Goal: Task Accomplishment & Management: Manage account settings

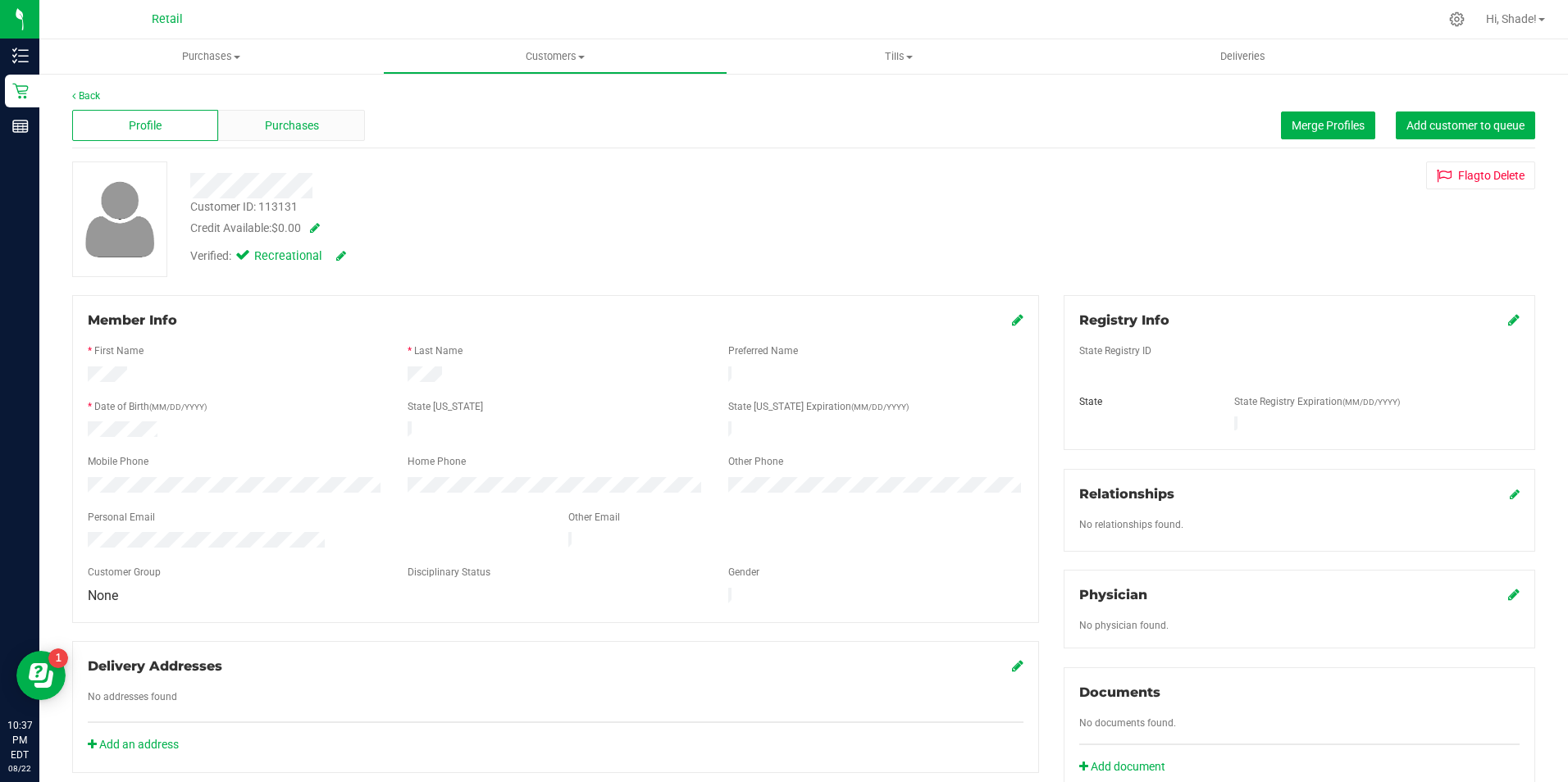
click at [270, 114] on div "Purchases" at bounding box center [291, 125] width 146 height 31
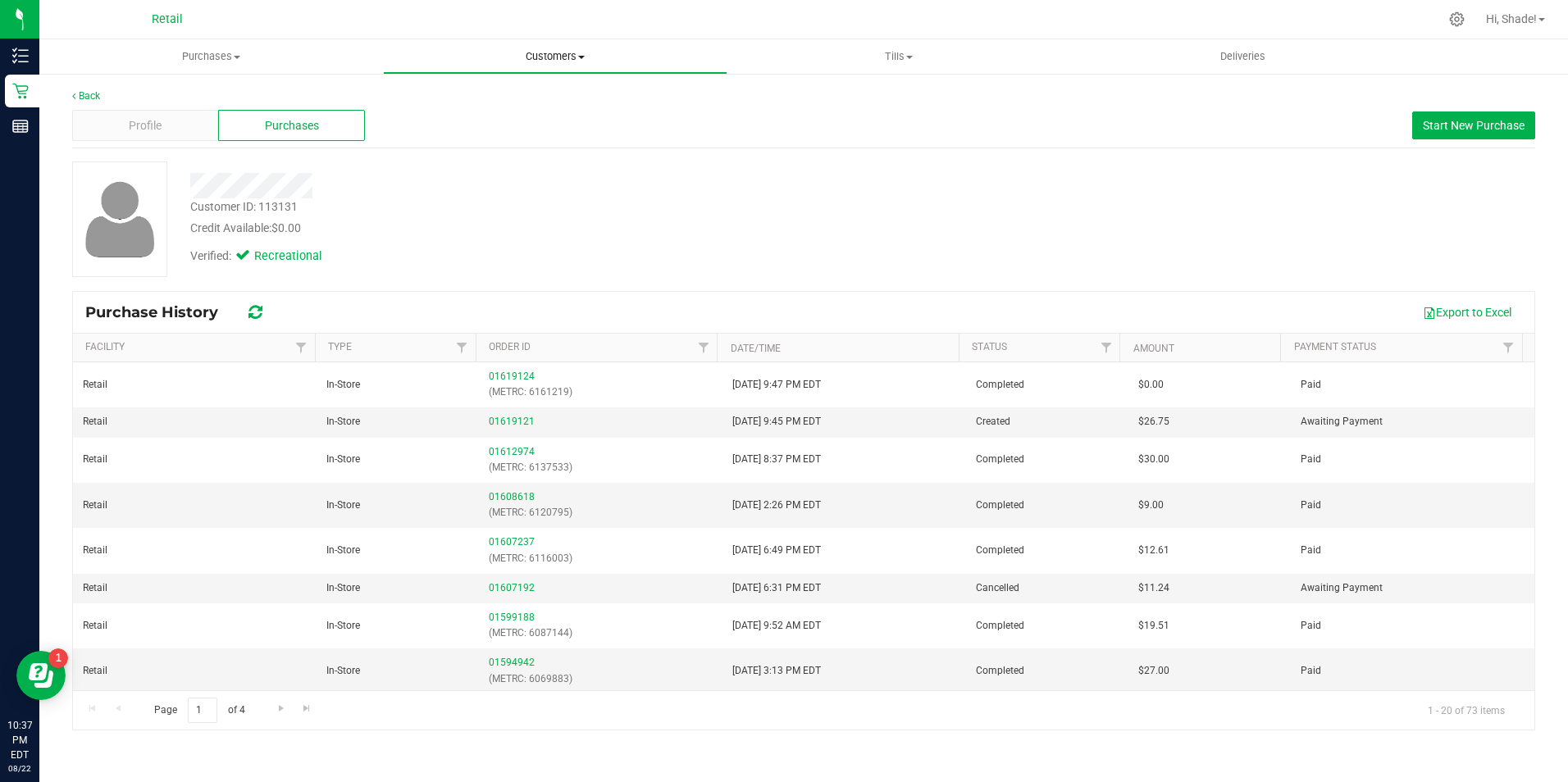
drag, startPoint x: 547, startPoint y: 59, endPoint x: 443, endPoint y: 93, distance: 109.4
click at [547, 59] on span "Customers" at bounding box center [555, 56] width 342 height 15
drag, startPoint x: 226, startPoint y: 47, endPoint x: 217, endPoint y: 58, distance: 14.2
click at [226, 47] on uib-tab-heading "Purchases Summary of purchases Fulfillment All purchases" at bounding box center [211, 56] width 342 height 33
click at [184, 94] on span "Summary of purchases" at bounding box center [123, 99] width 169 height 14
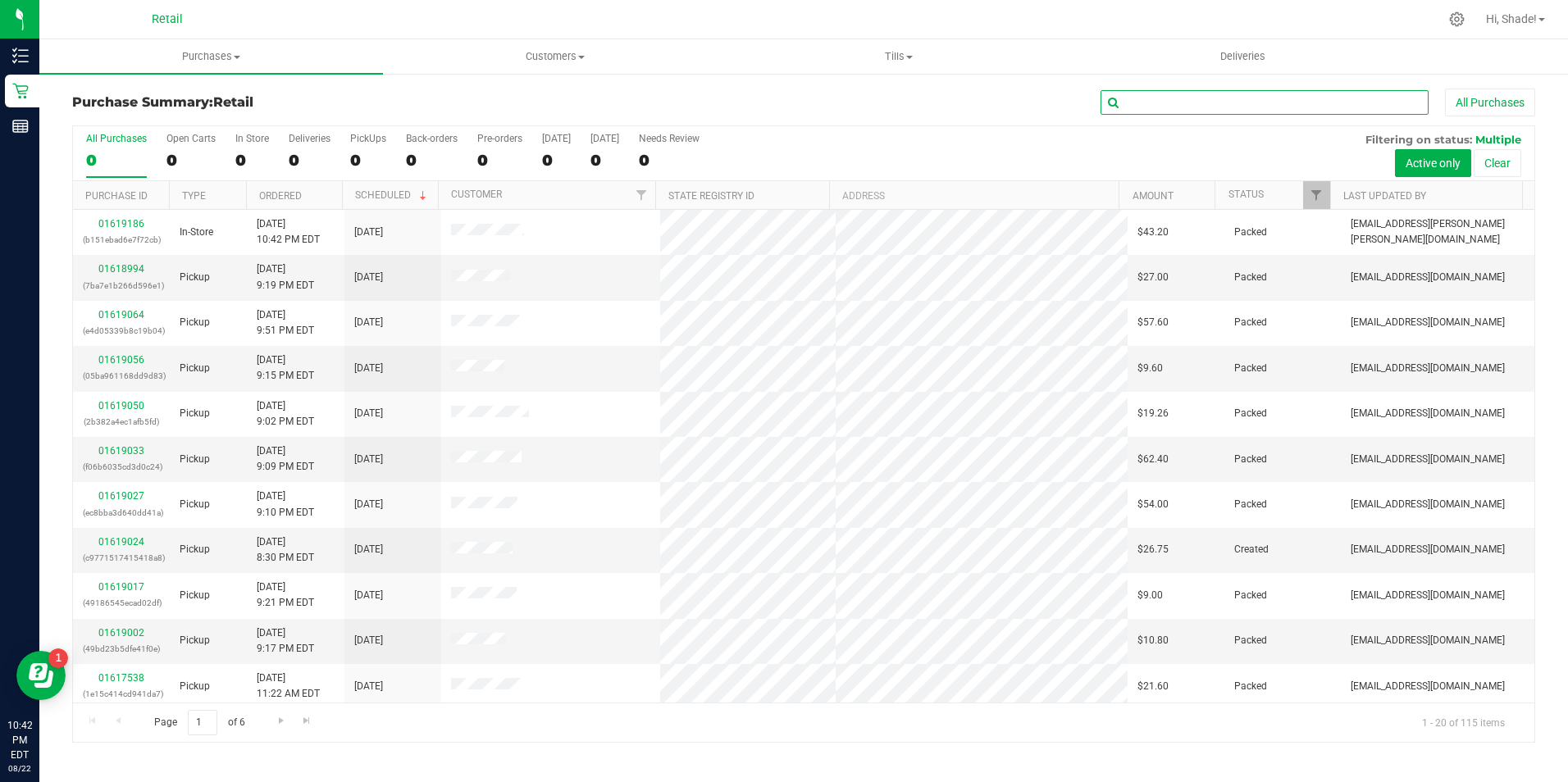
click at [1167, 104] on input "text" at bounding box center [1265, 103] width 328 height 25
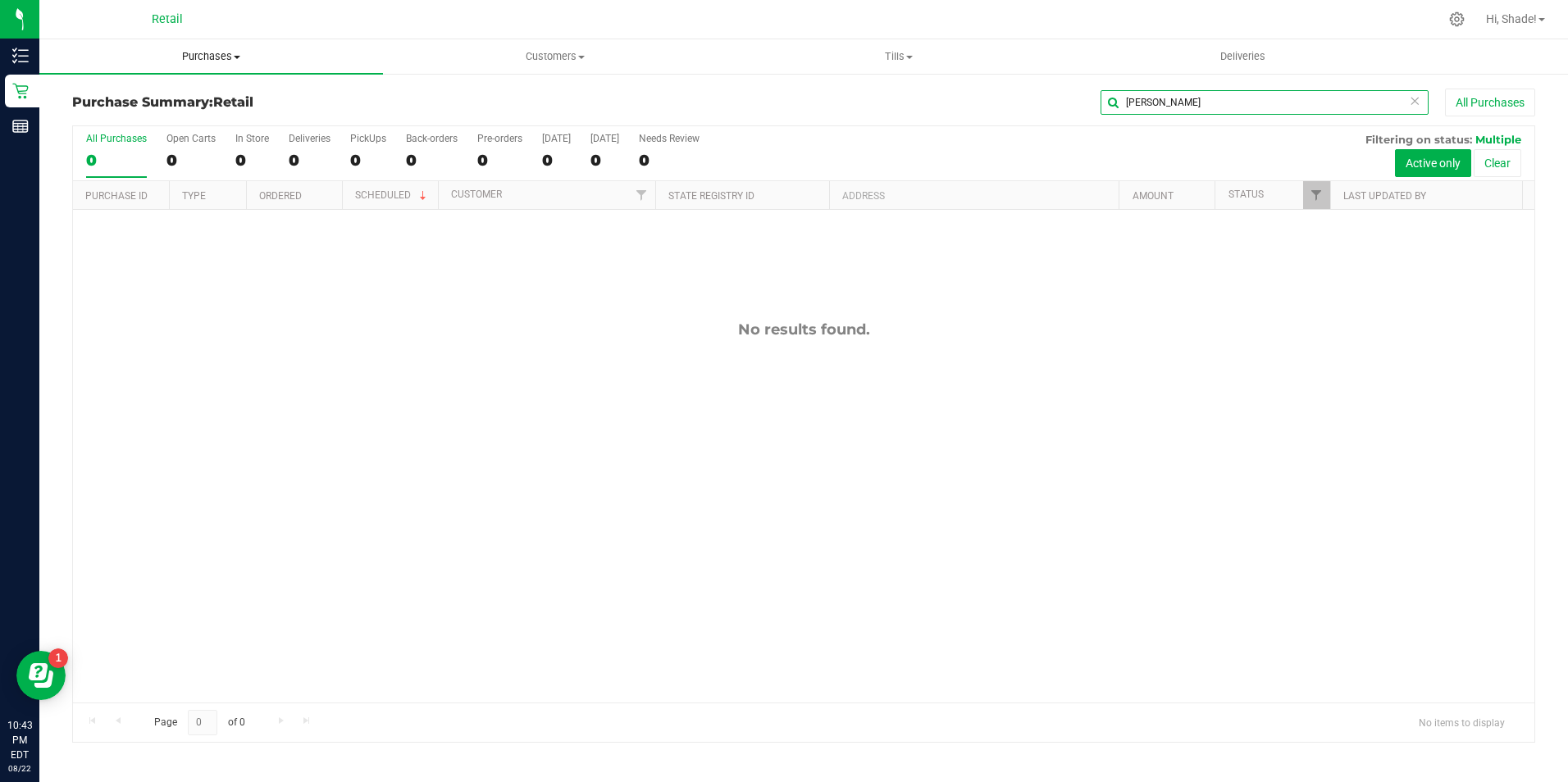
type input "bram"
click at [203, 51] on span "Purchases" at bounding box center [210, 56] width 343 height 15
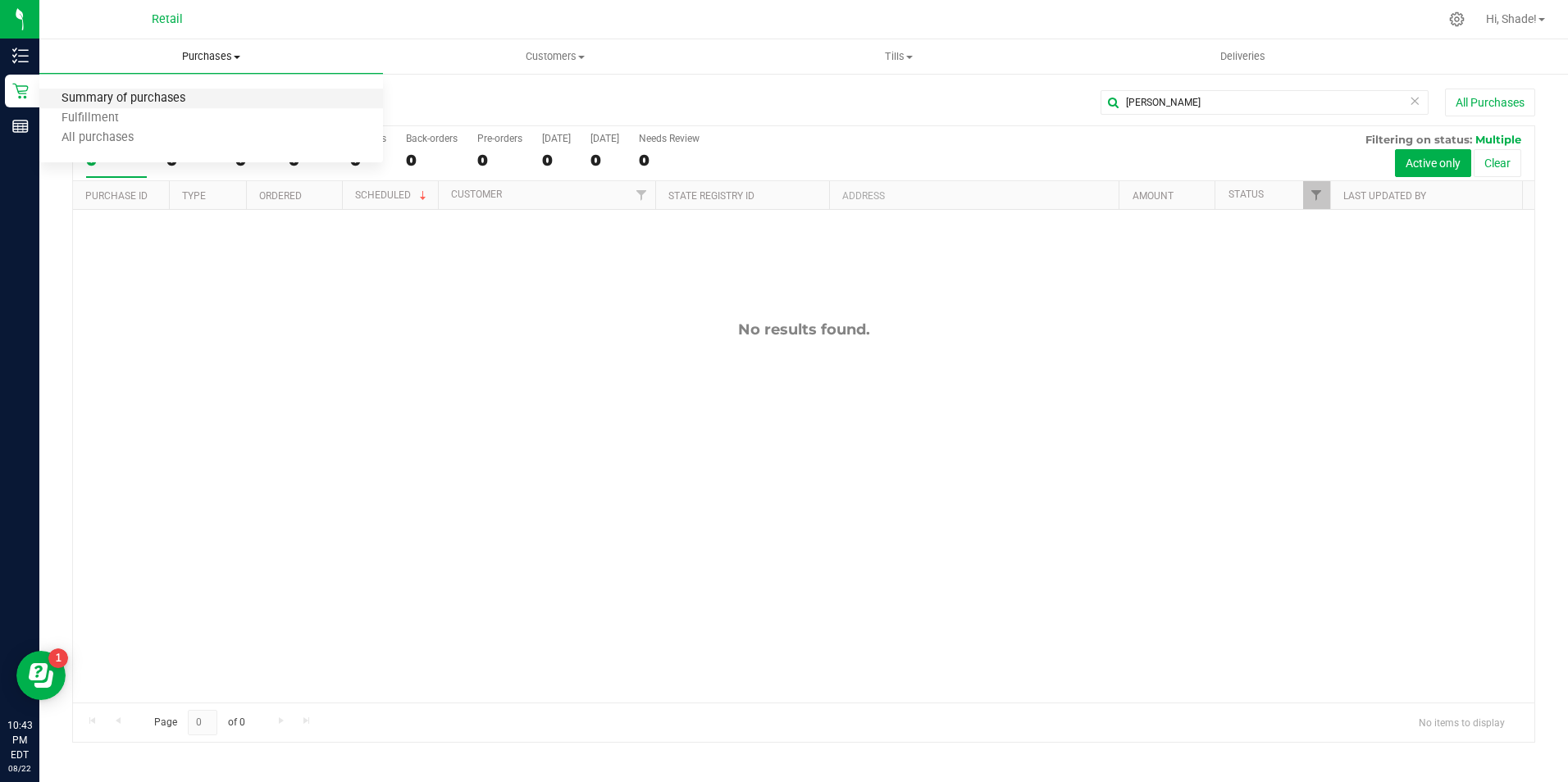
click at [141, 93] on span "Summary of purchases" at bounding box center [123, 99] width 169 height 14
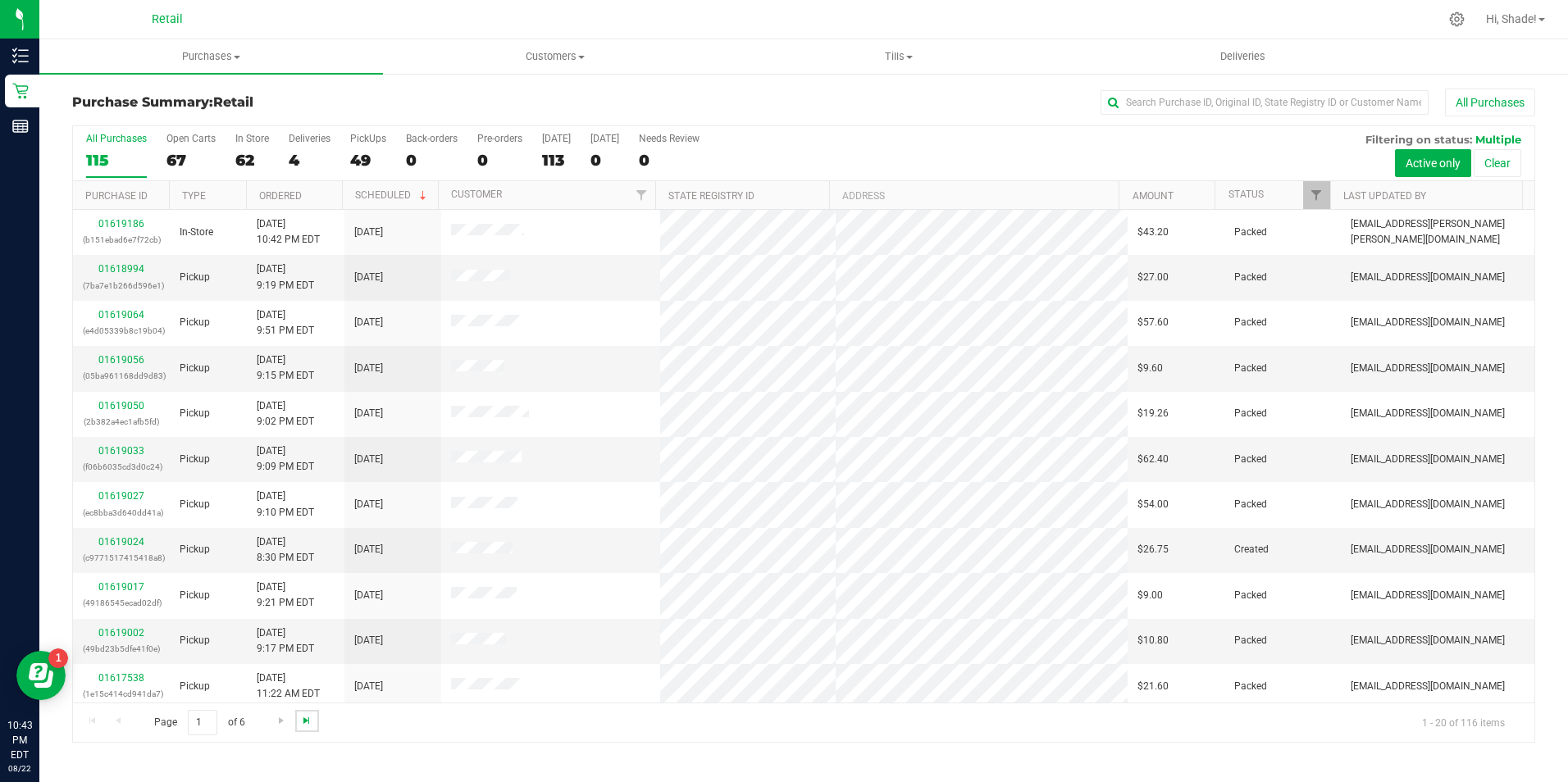
click at [301, 723] on span "Go to the last page" at bounding box center [306, 720] width 13 height 13
click at [230, 157] on div "All Purchases 115 Open Carts 67 In Store 62 Deliveries 4 PickUps 49 Back-orders…" at bounding box center [804, 153] width 1462 height 55
click at [235, 155] on div "62" at bounding box center [252, 160] width 34 height 19
click at [0, 0] on input "In Store 62" at bounding box center [0, 0] width 0 height 0
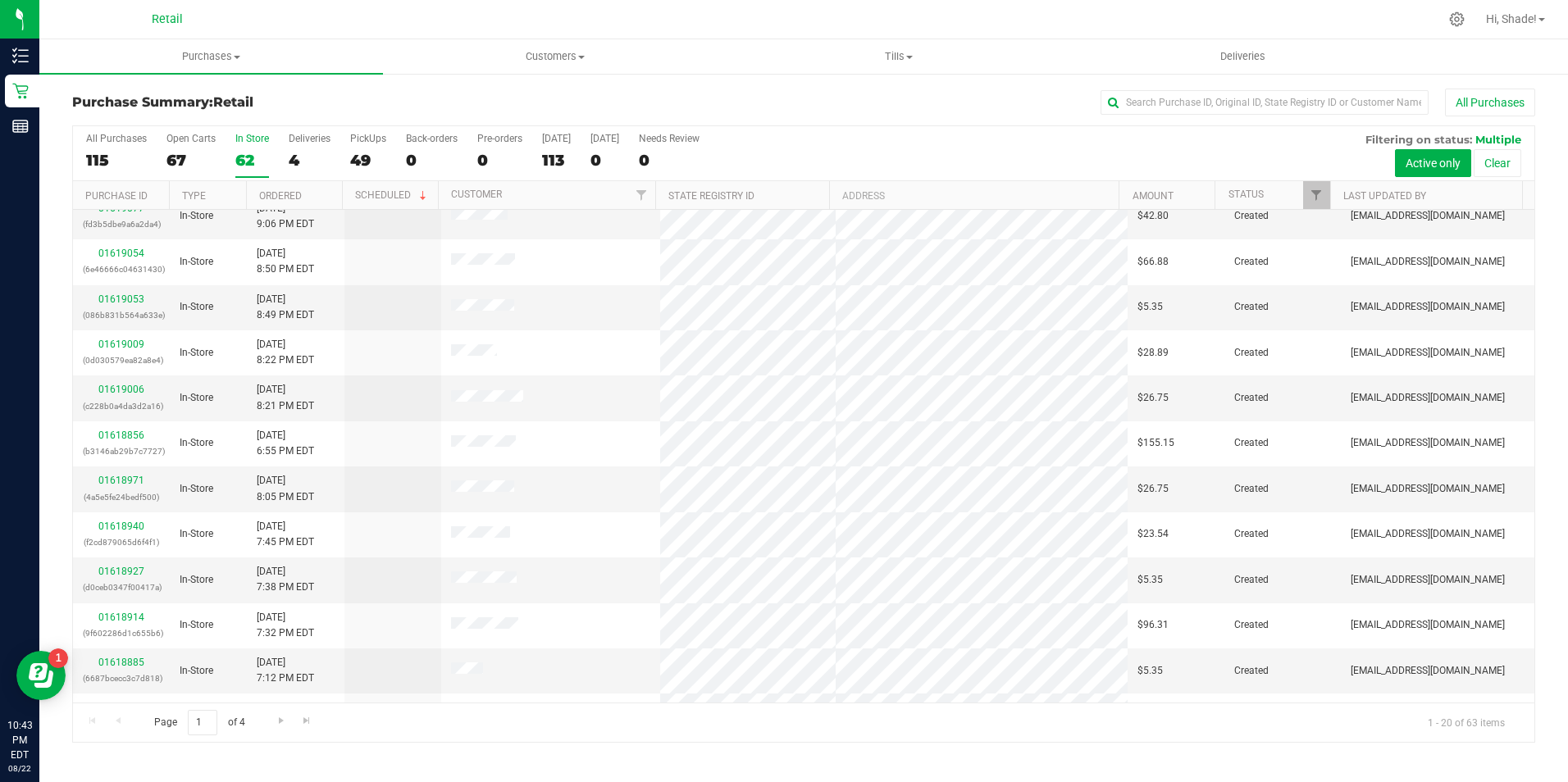
scroll to position [332, 0]
click at [309, 723] on span "Go to the last page" at bounding box center [306, 720] width 13 height 13
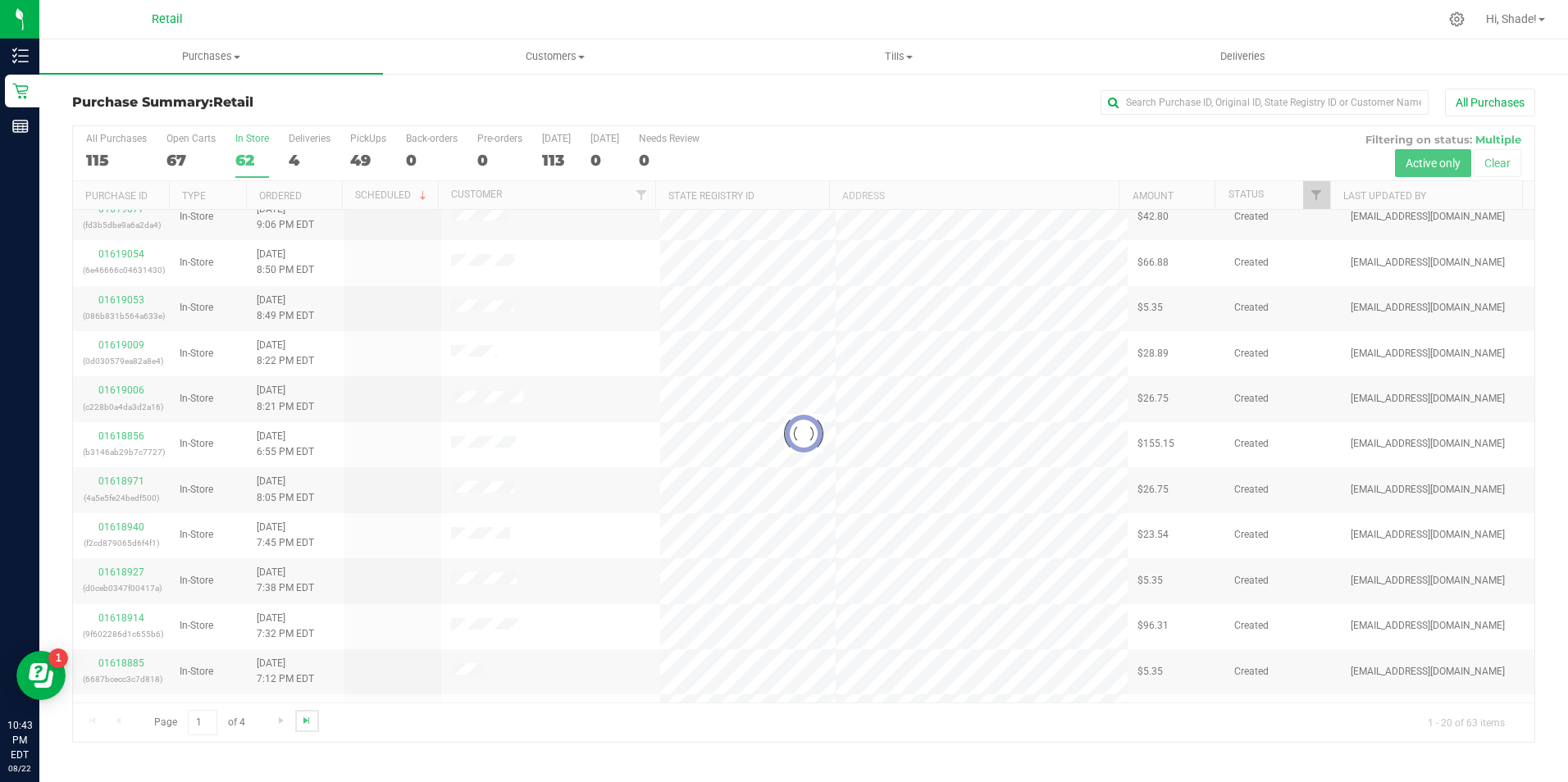
scroll to position [0, 0]
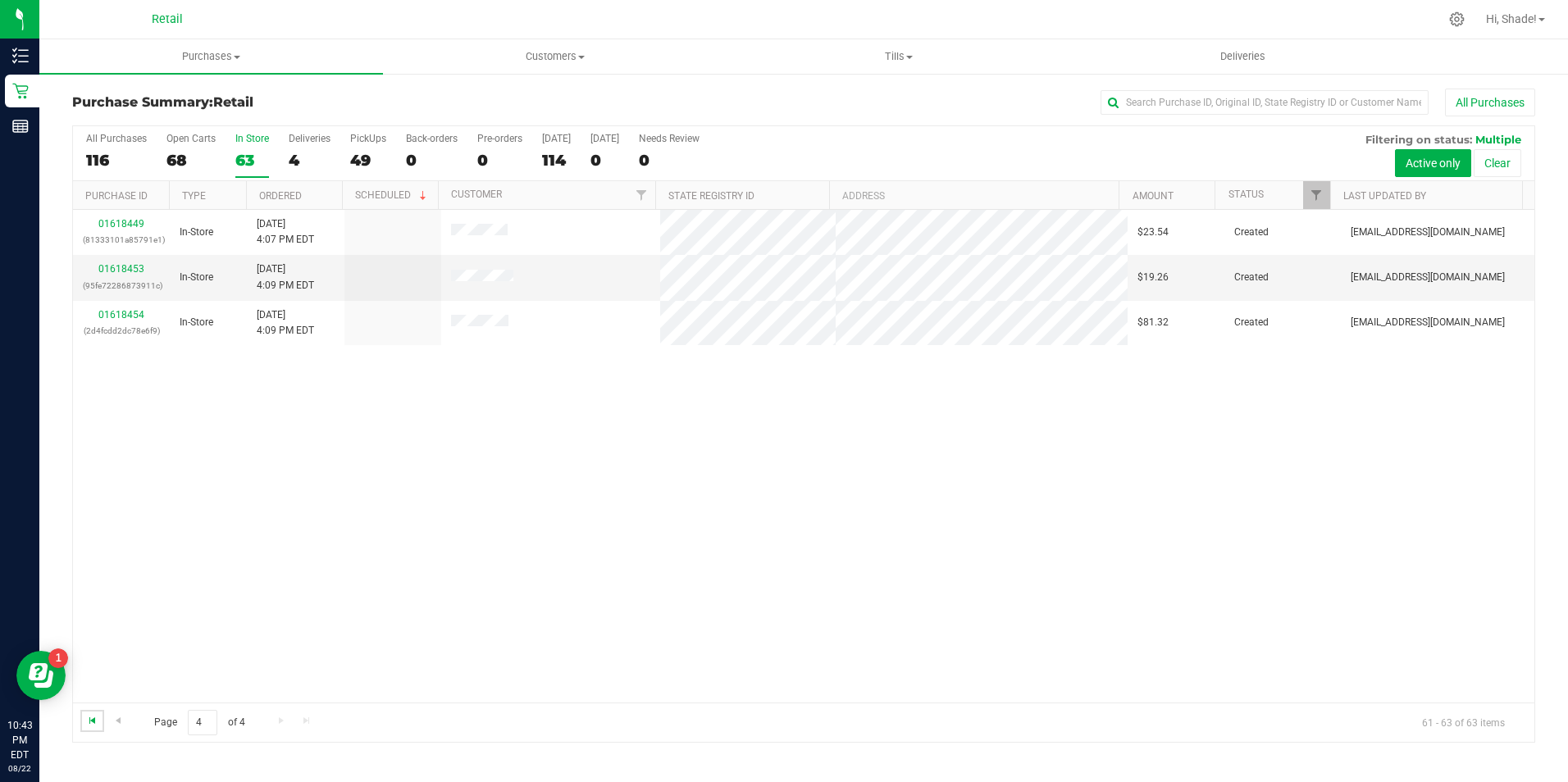
click at [96, 720] on span "Go to the first page" at bounding box center [92, 720] width 13 height 13
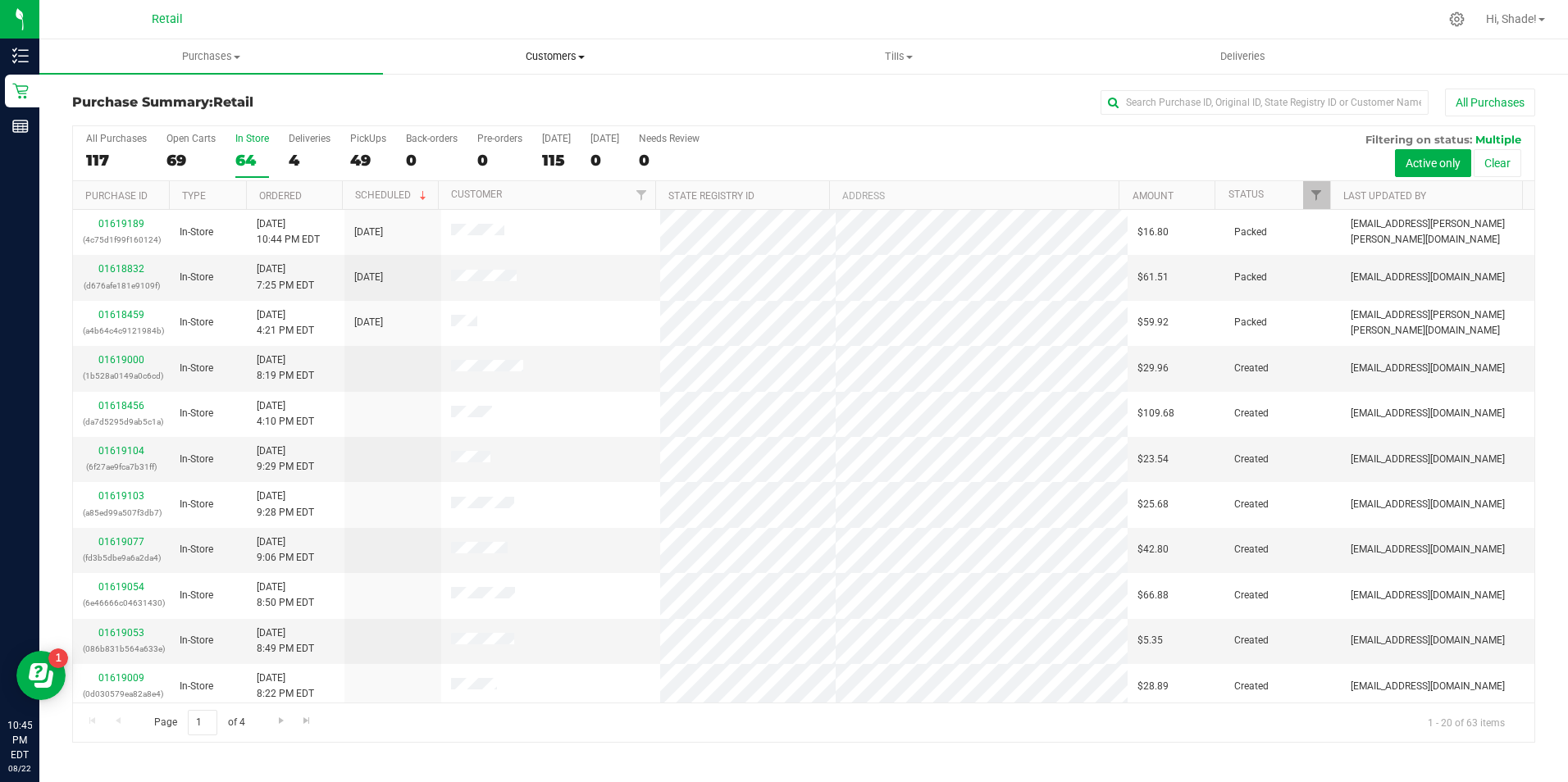
click at [556, 55] on span "Customers" at bounding box center [555, 56] width 342 height 15
click at [479, 92] on span "All customers" at bounding box center [442, 99] width 118 height 14
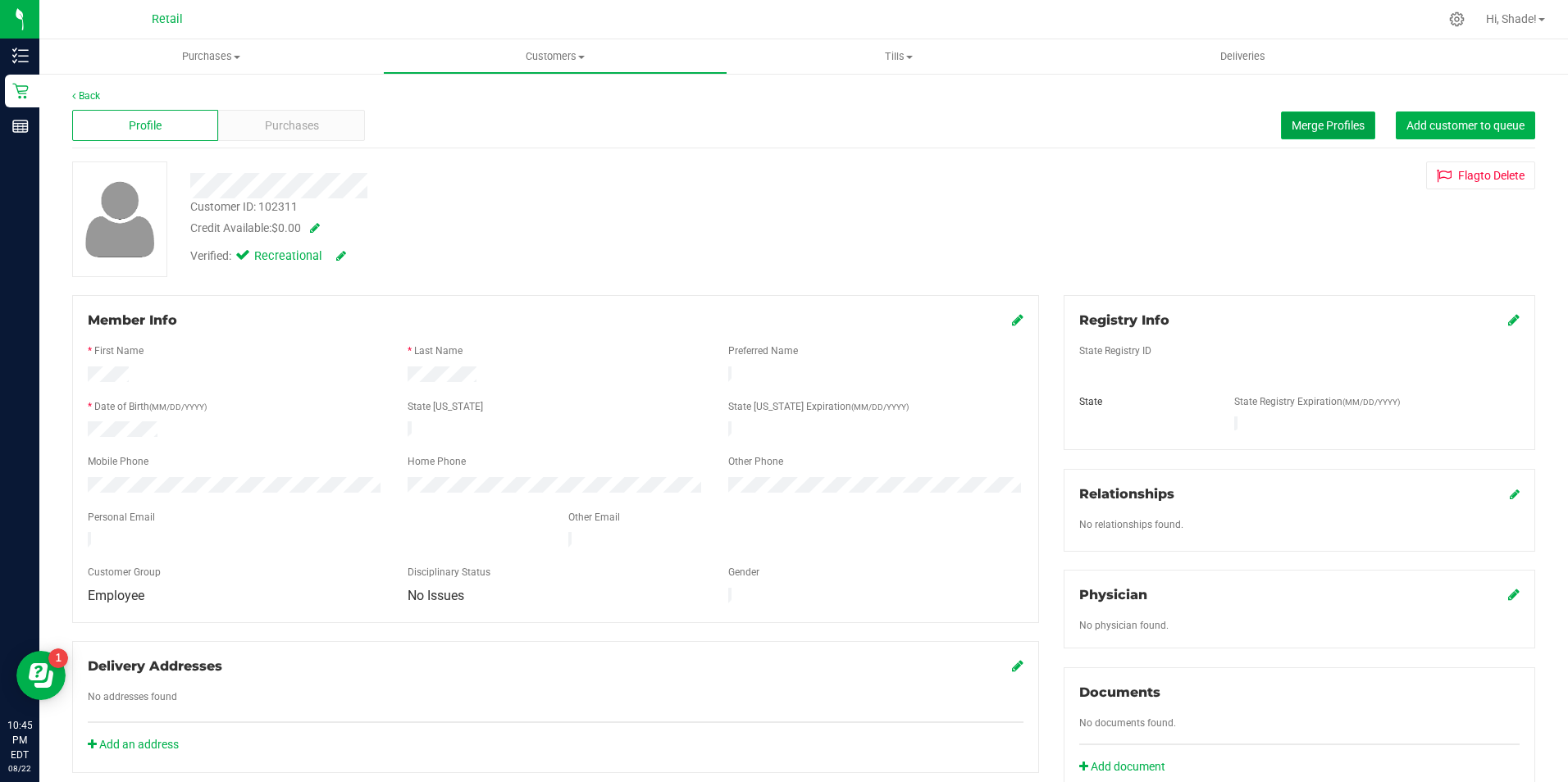
click at [1322, 113] on button "Merge Profiles" at bounding box center [1329, 125] width 94 height 27
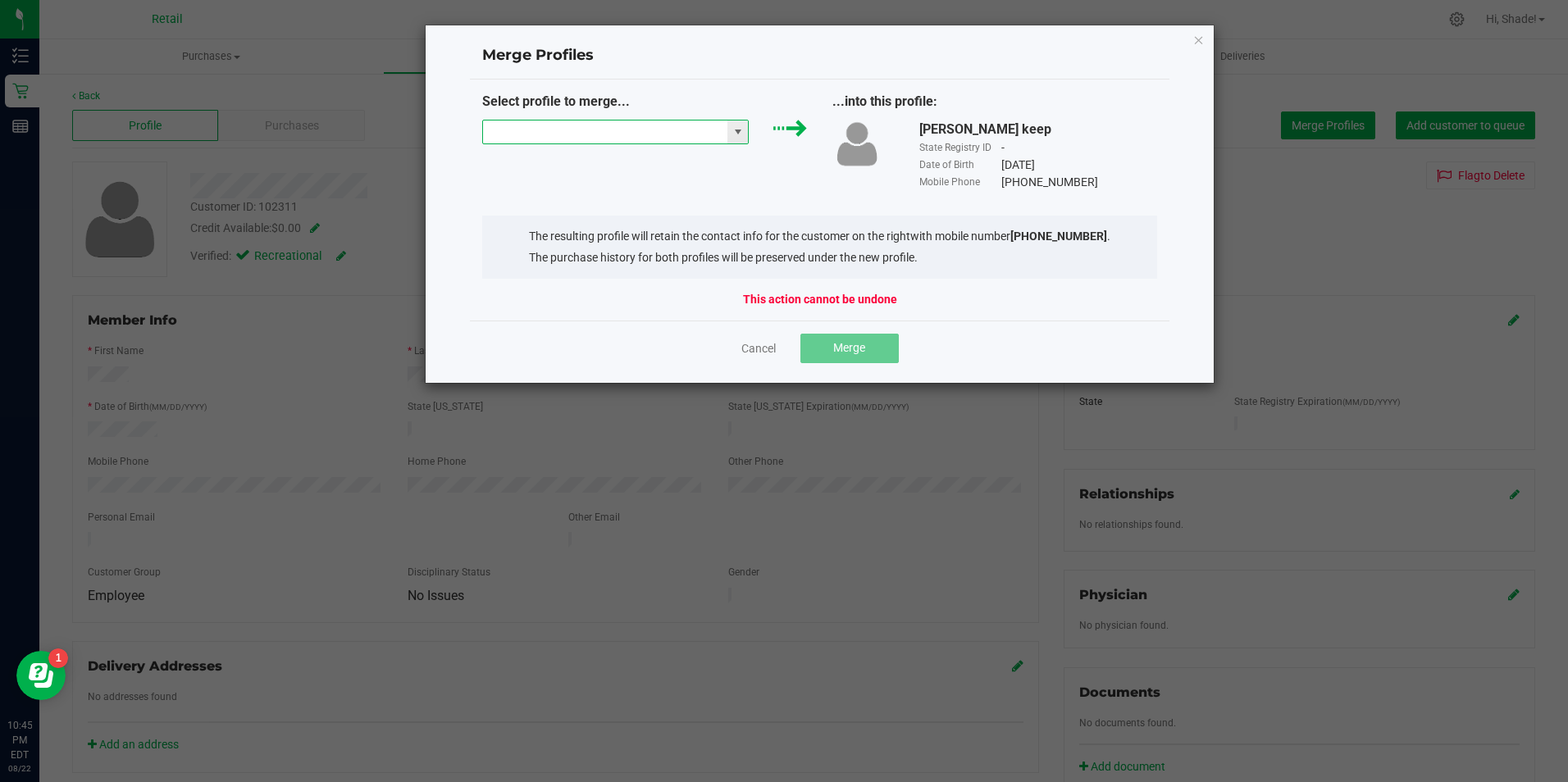
click at [640, 136] on input "NO DATA FOUND" at bounding box center [606, 132] width 246 height 23
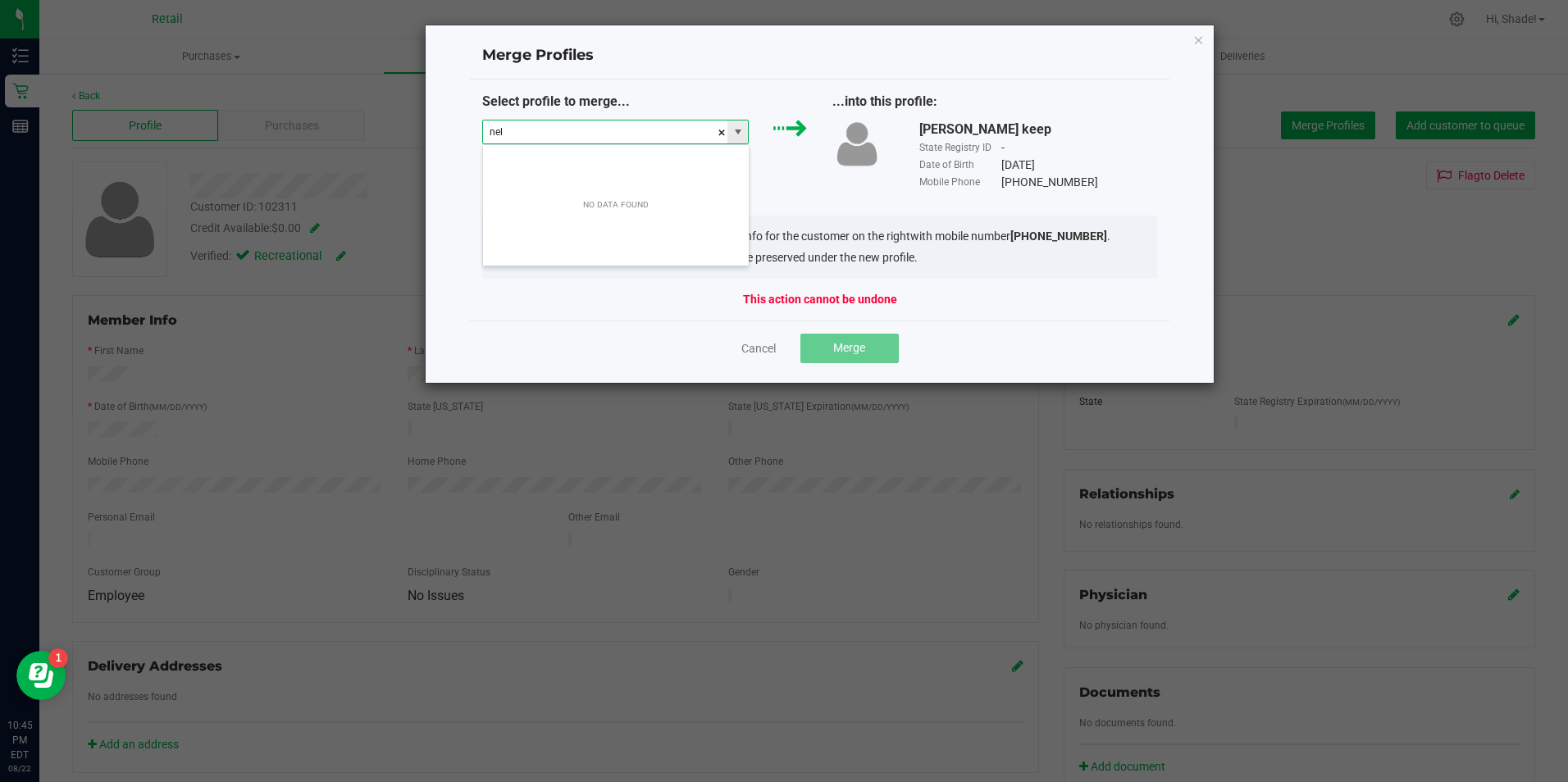
scroll to position [25, 267]
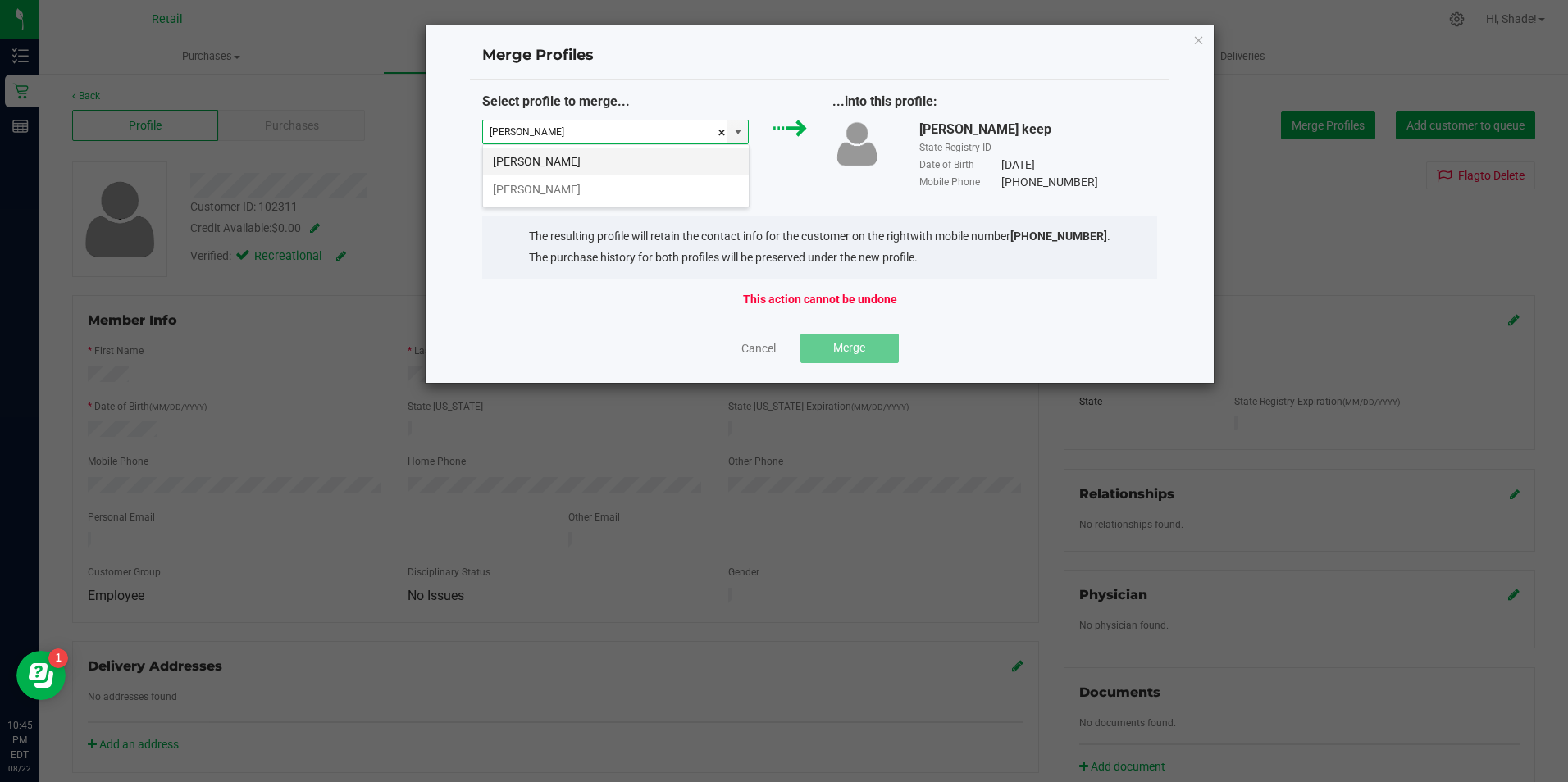
click at [625, 164] on li "Nelson Nunes" at bounding box center [616, 160] width 266 height 27
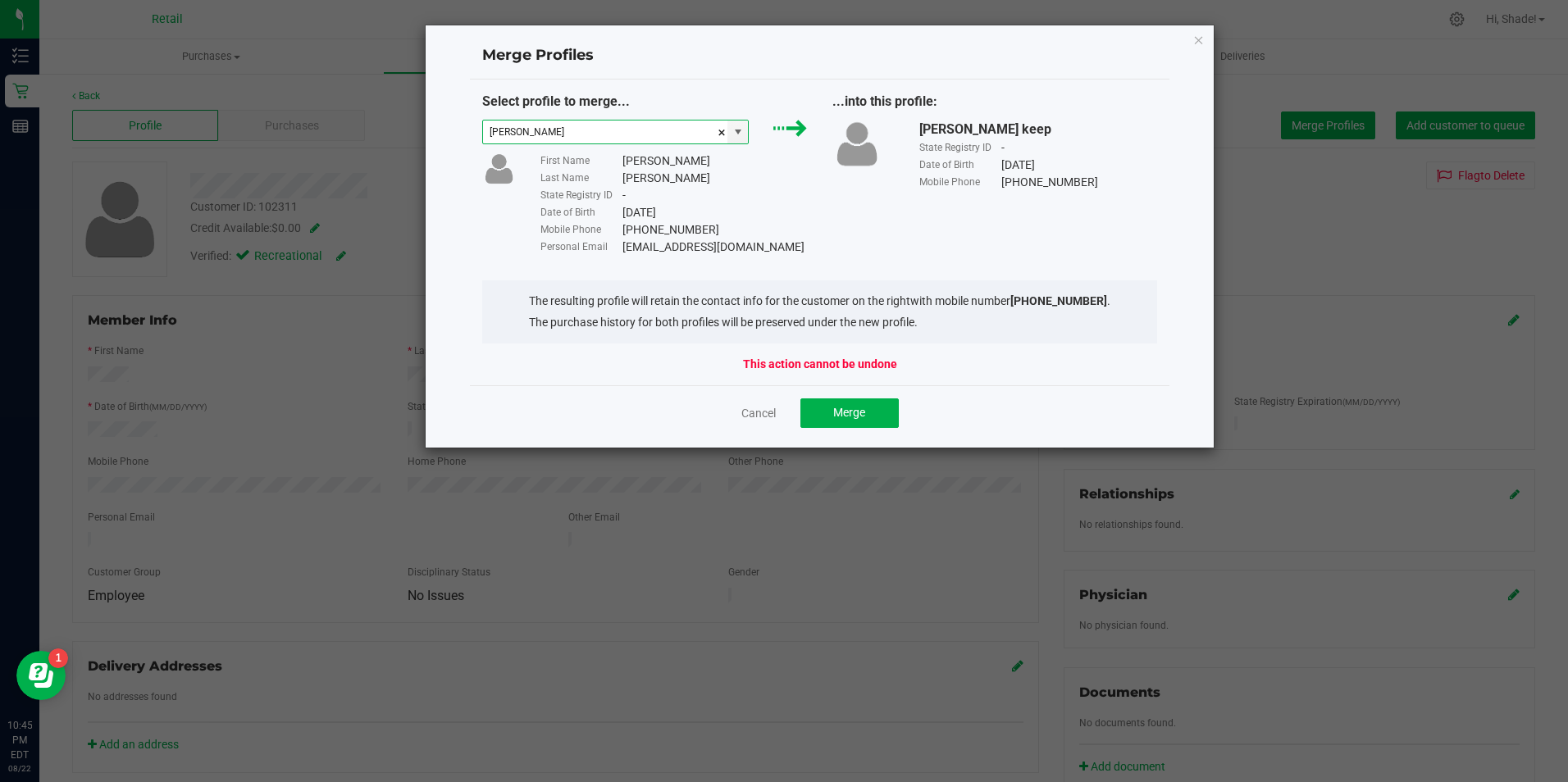
type input "Nelson Nunes"
drag, startPoint x: 789, startPoint y: 250, endPoint x: 608, endPoint y: 249, distance: 181.0
click at [608, 249] on div "Personal Email Nelsonnunes420@gmail.com" at bounding box center [673, 246] width 267 height 17
drag, startPoint x: 608, startPoint y: 249, endPoint x: 633, endPoint y: 254, distance: 25.5
copy div "Nelsonnunes420@gmail.com"
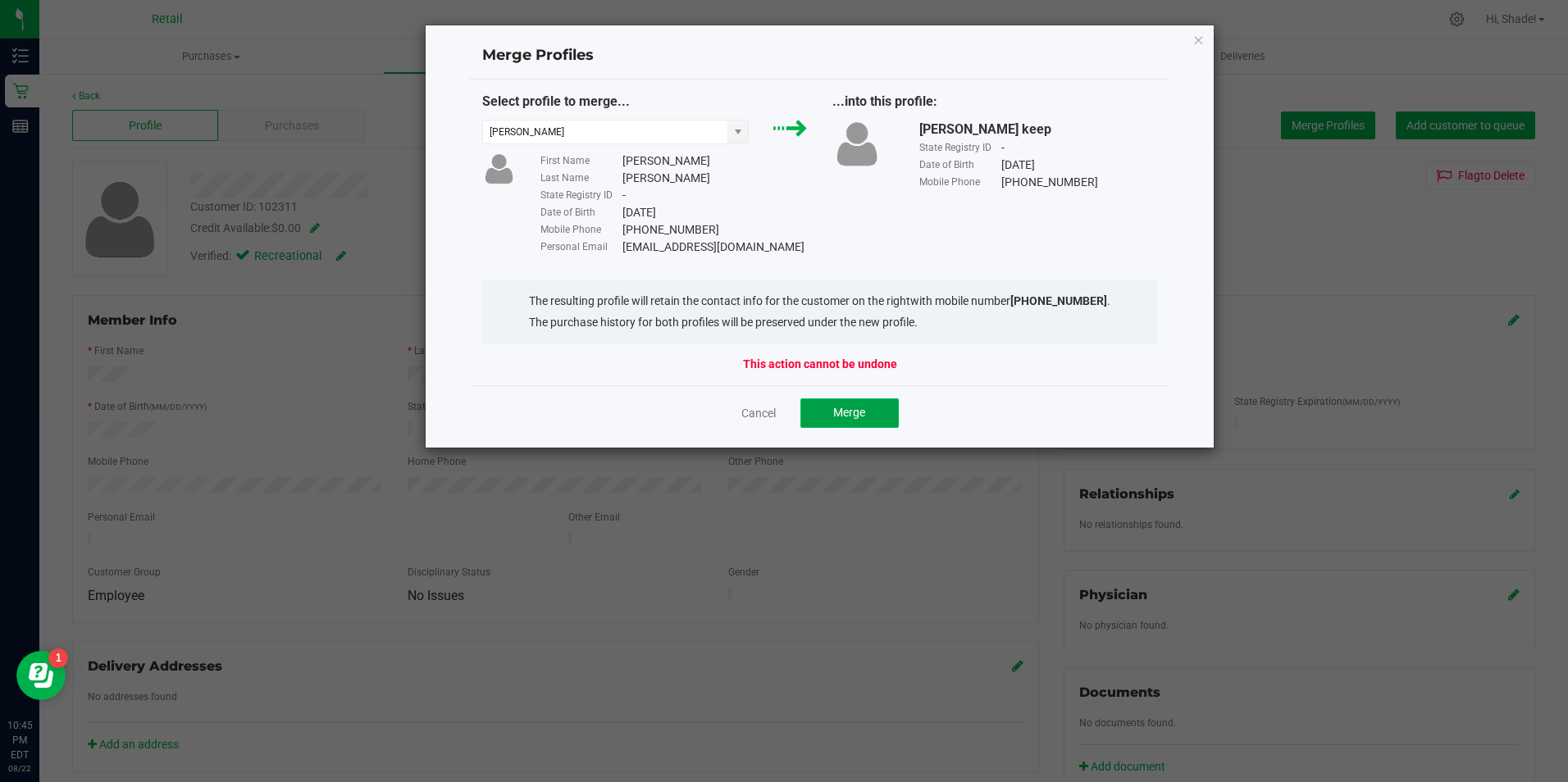
click at [822, 413] on button "Merge" at bounding box center [850, 412] width 98 height 29
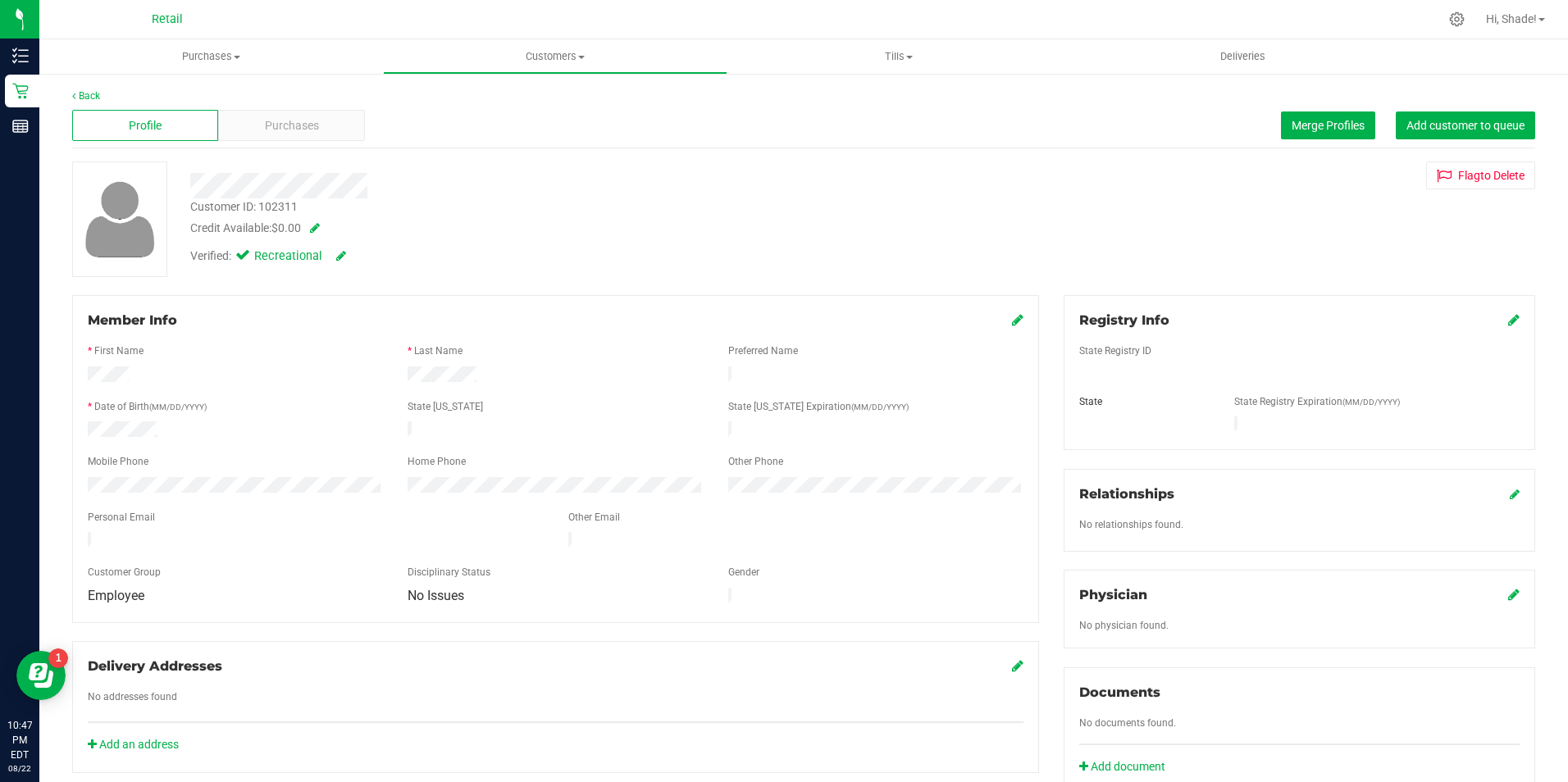
click at [1012, 320] on icon at bounding box center [1017, 319] width 12 height 13
click at [1015, 324] on icon at bounding box center [1015, 321] width 15 height 13
click at [277, 121] on span "Purchases" at bounding box center [292, 125] width 54 height 17
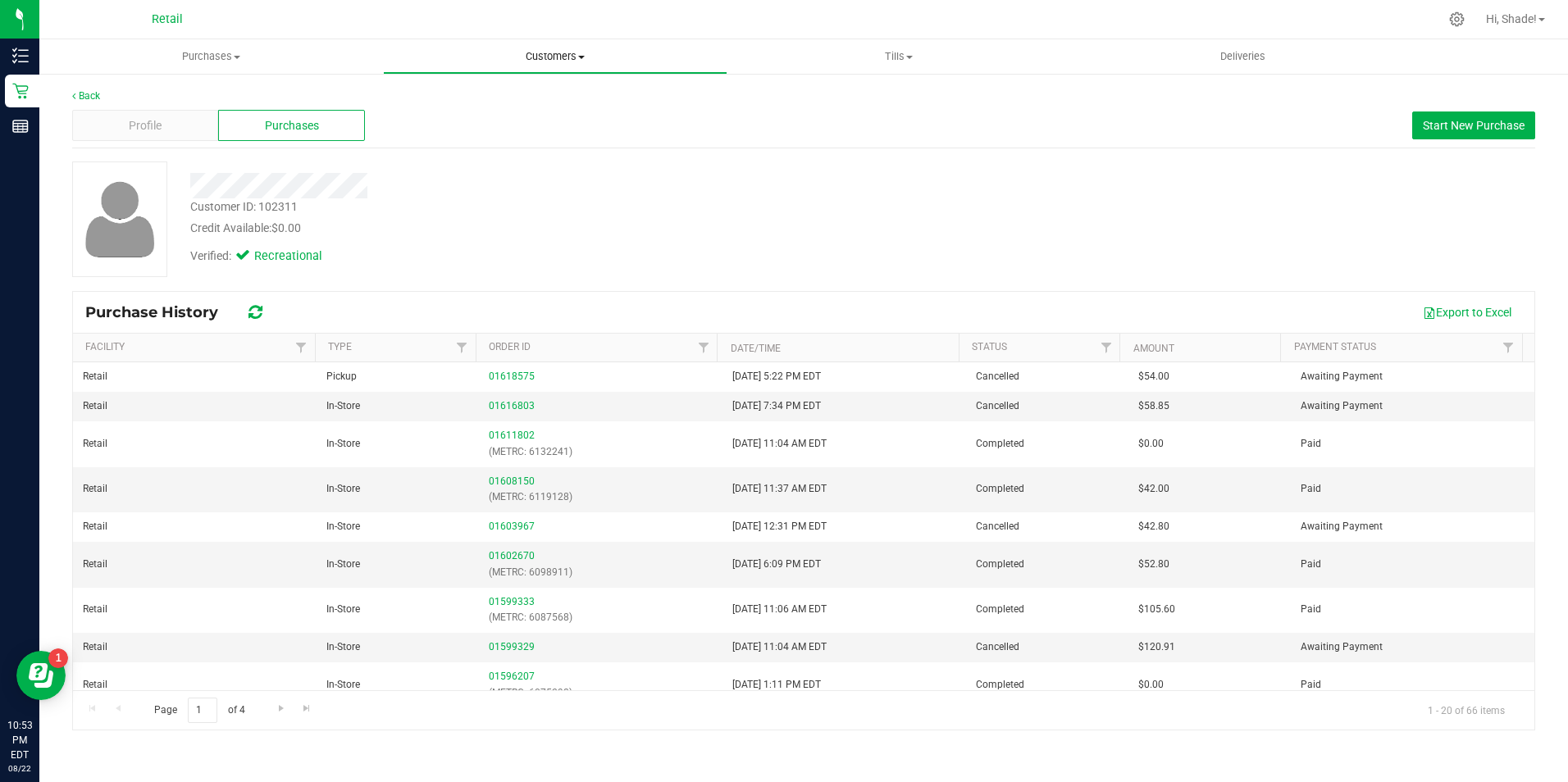
click at [569, 52] on span "Customers" at bounding box center [555, 56] width 342 height 15
click at [475, 98] on span "All customers" at bounding box center [442, 99] width 118 height 14
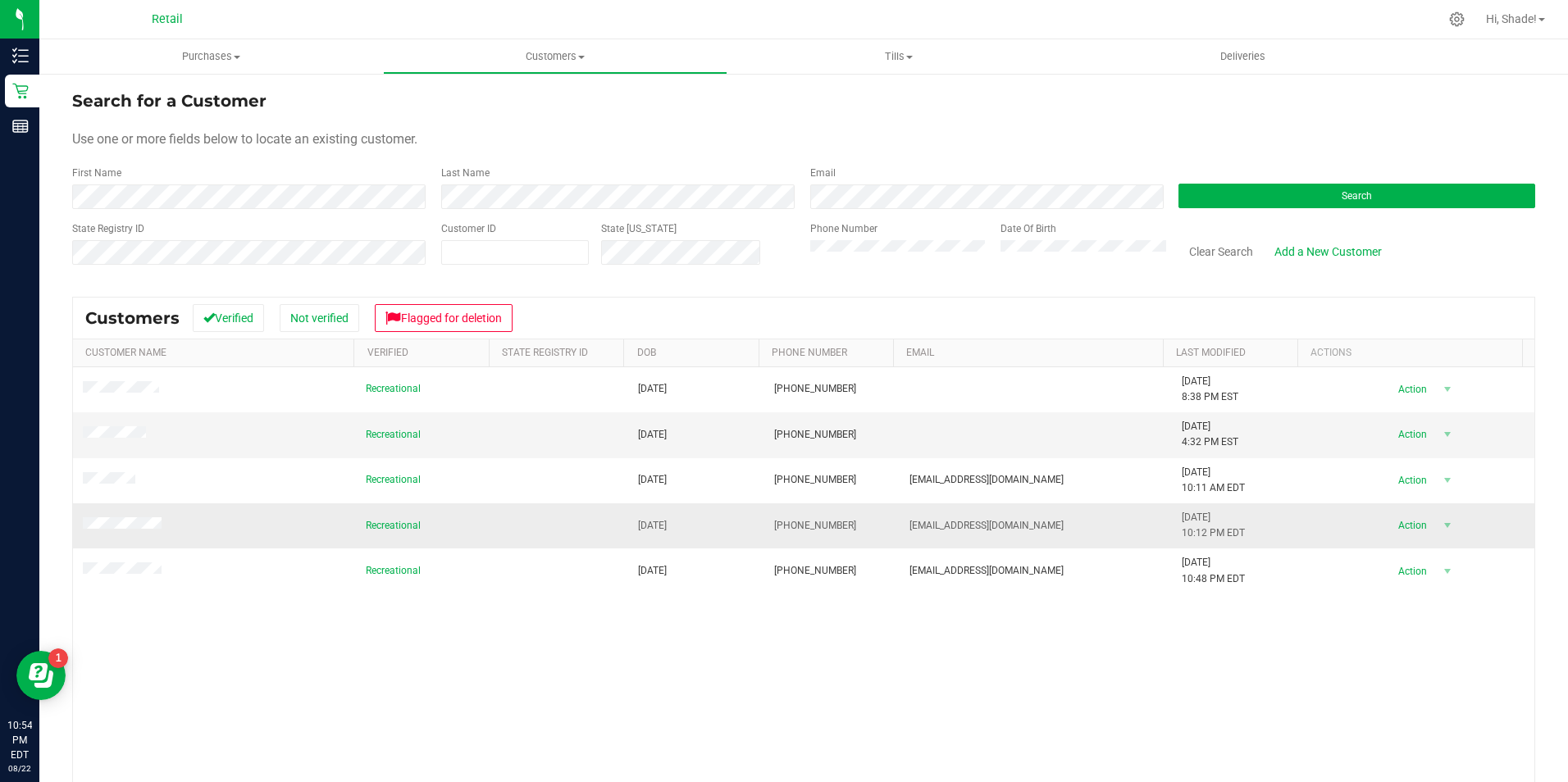
click at [127, 531] on span at bounding box center [124, 526] width 83 height 16
click at [133, 516] on td at bounding box center [214, 526] width 283 height 45
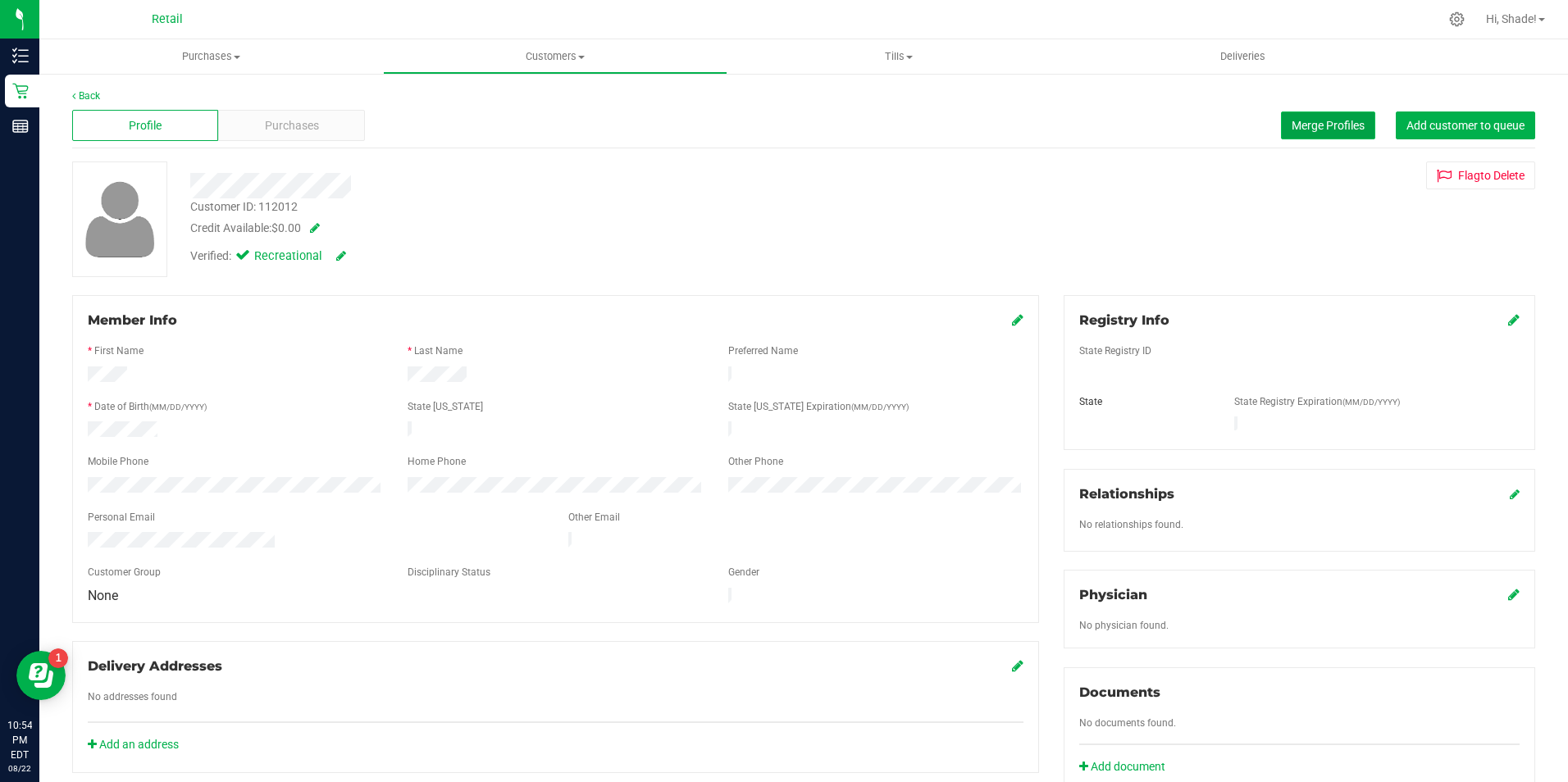
click at [1288, 116] on button "Merge Profiles" at bounding box center [1329, 125] width 94 height 27
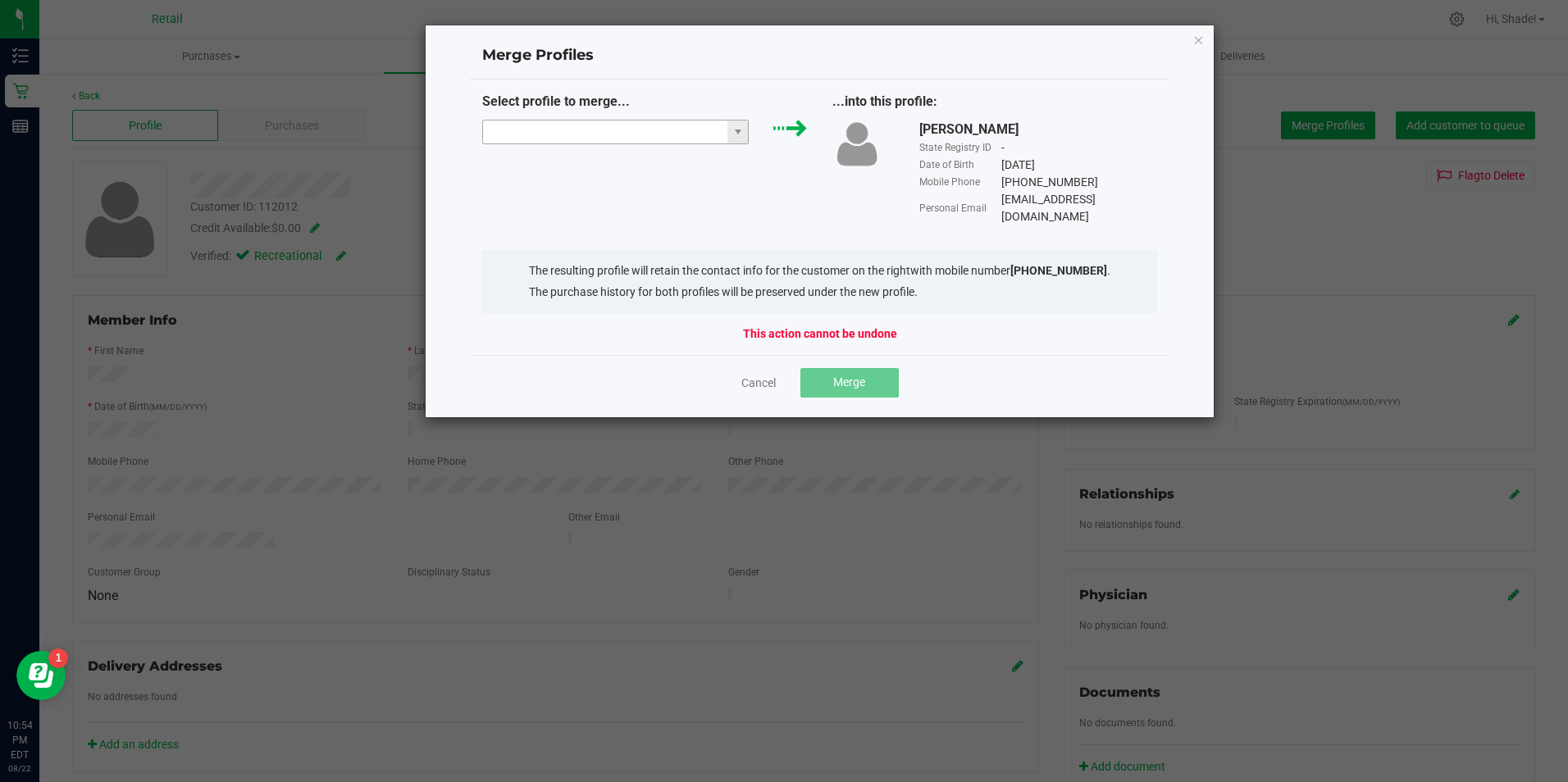
click at [705, 133] on input "NO DATA FOUND" at bounding box center [606, 132] width 246 height 23
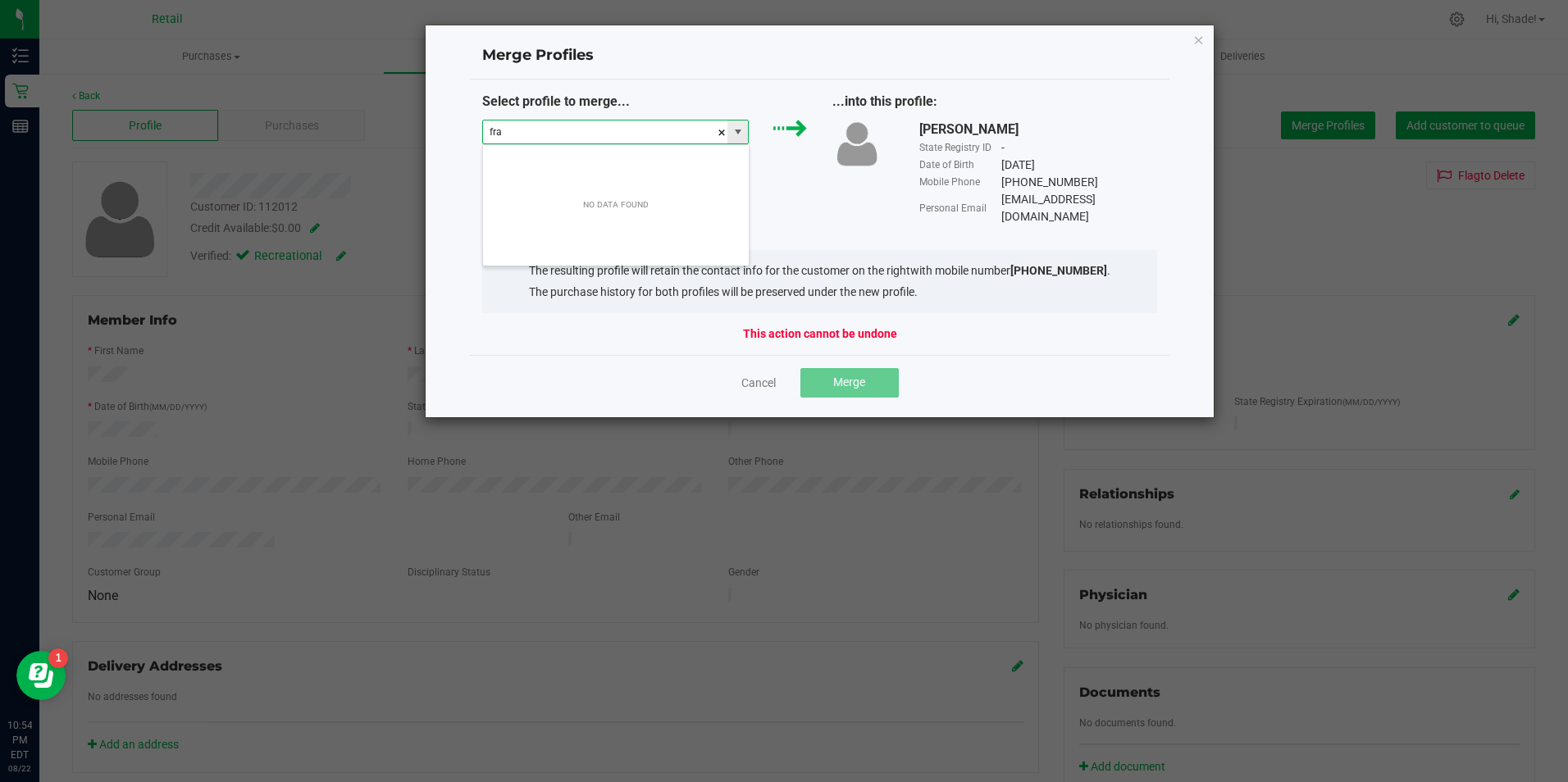
scroll to position [25, 267]
type input "f"
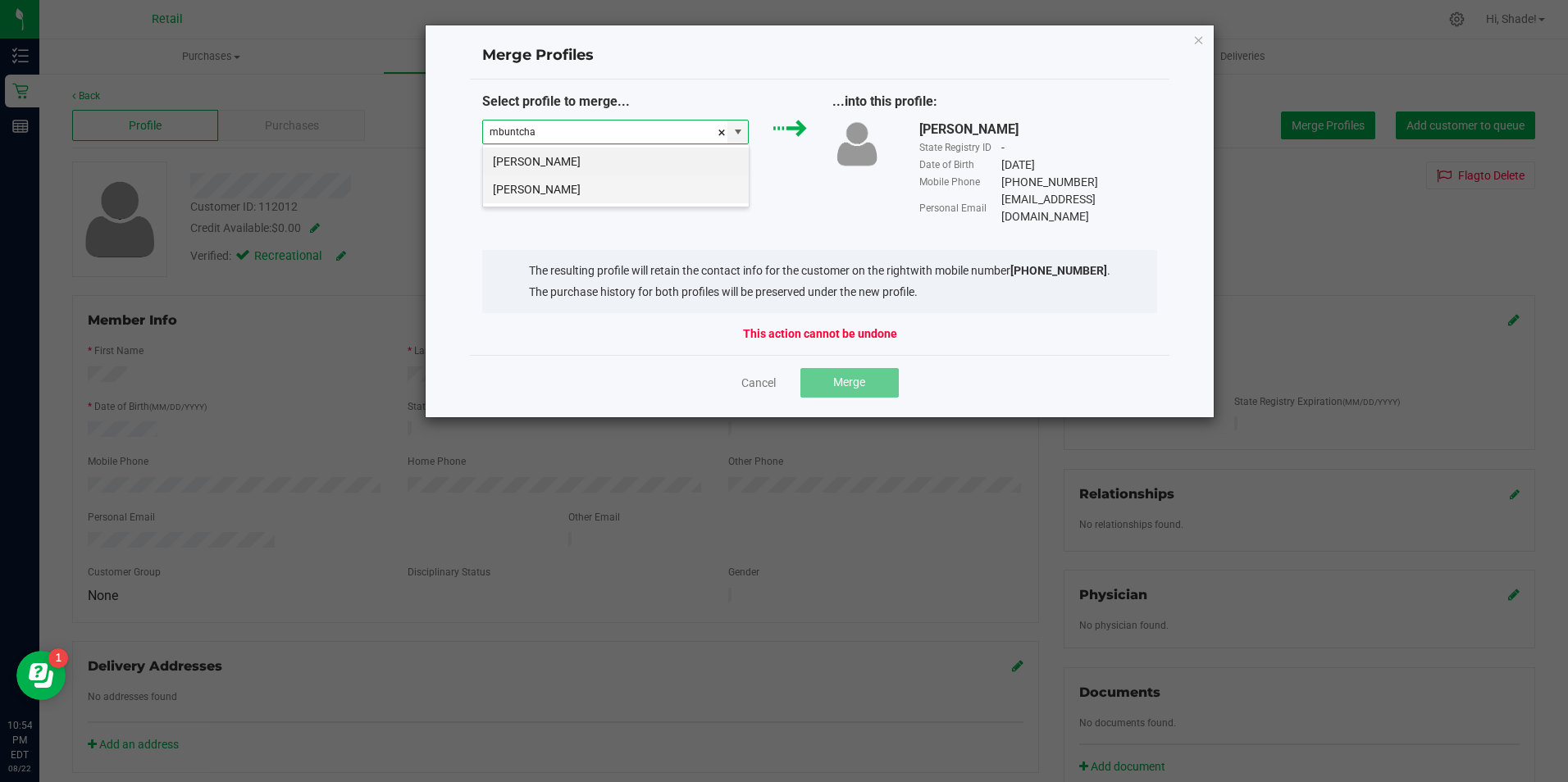
click at [678, 182] on li "Franck Mbuntcha" at bounding box center [616, 189] width 266 height 27
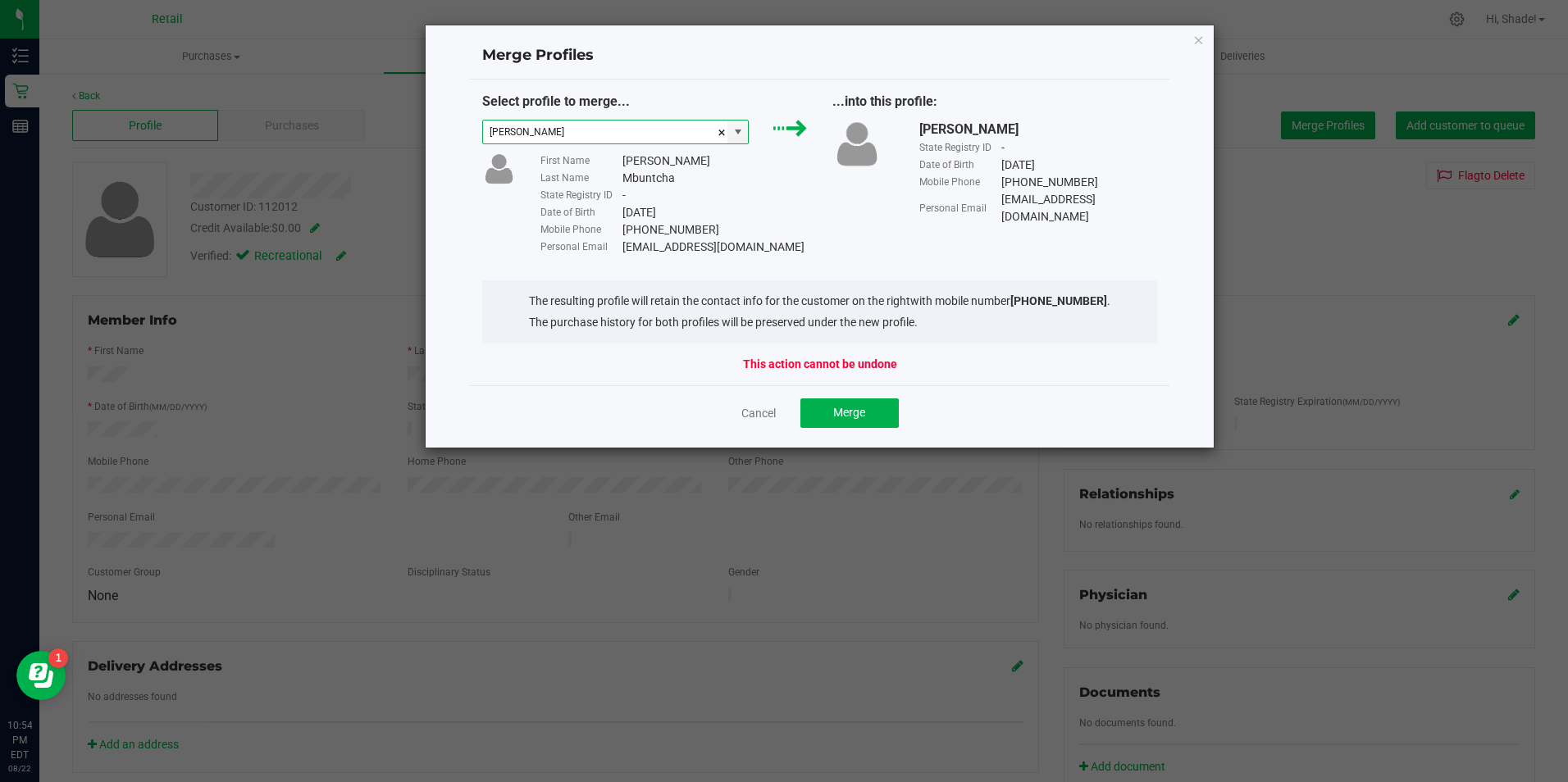
type input "Franck Mbuntcha"
click at [869, 436] on div "Cancel Merge" at bounding box center [820, 413] width 701 height 55
click at [857, 417] on span "Merge" at bounding box center [850, 412] width 32 height 13
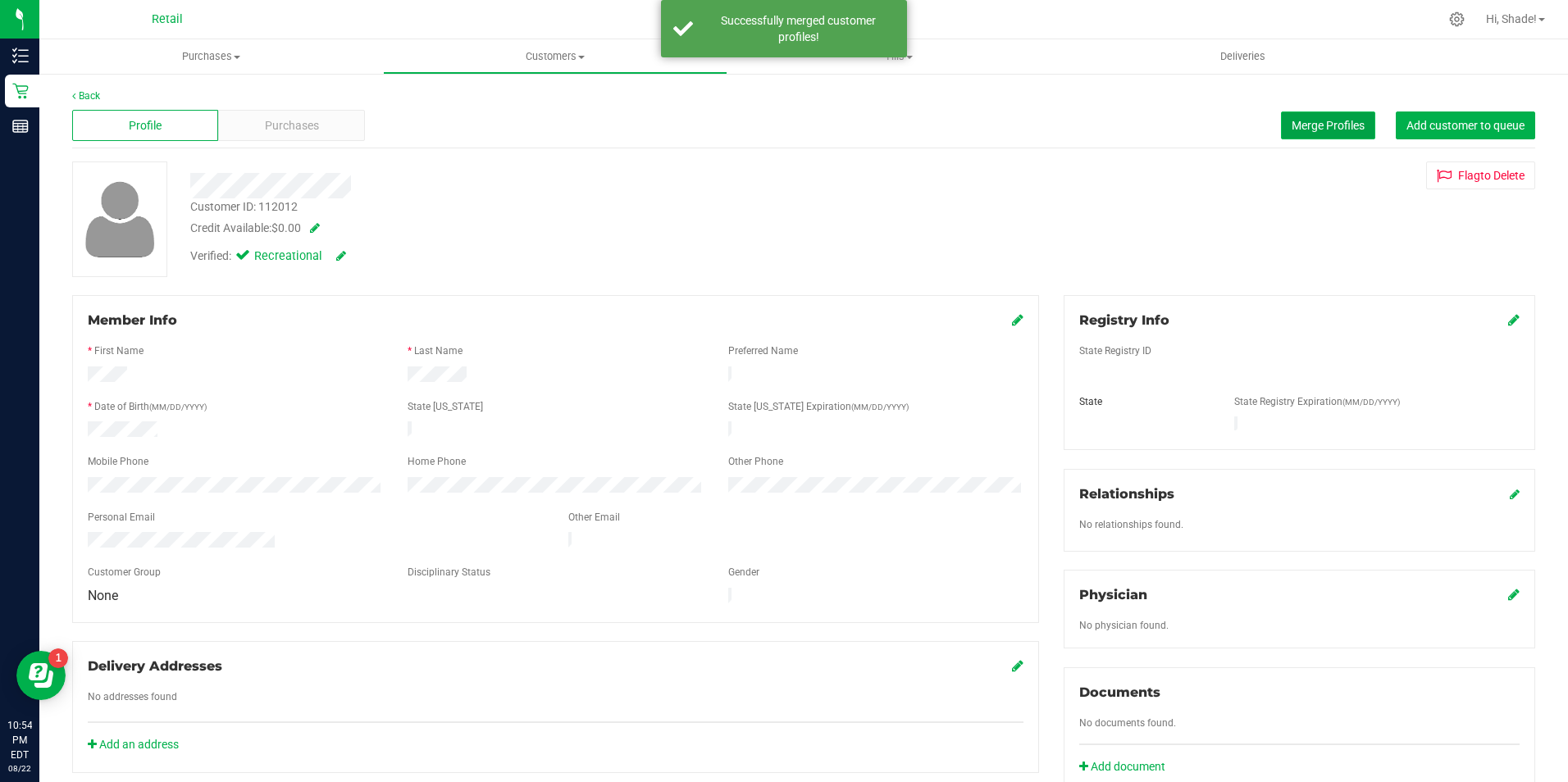
click at [1323, 137] on button "Merge Profiles" at bounding box center [1329, 125] width 94 height 27
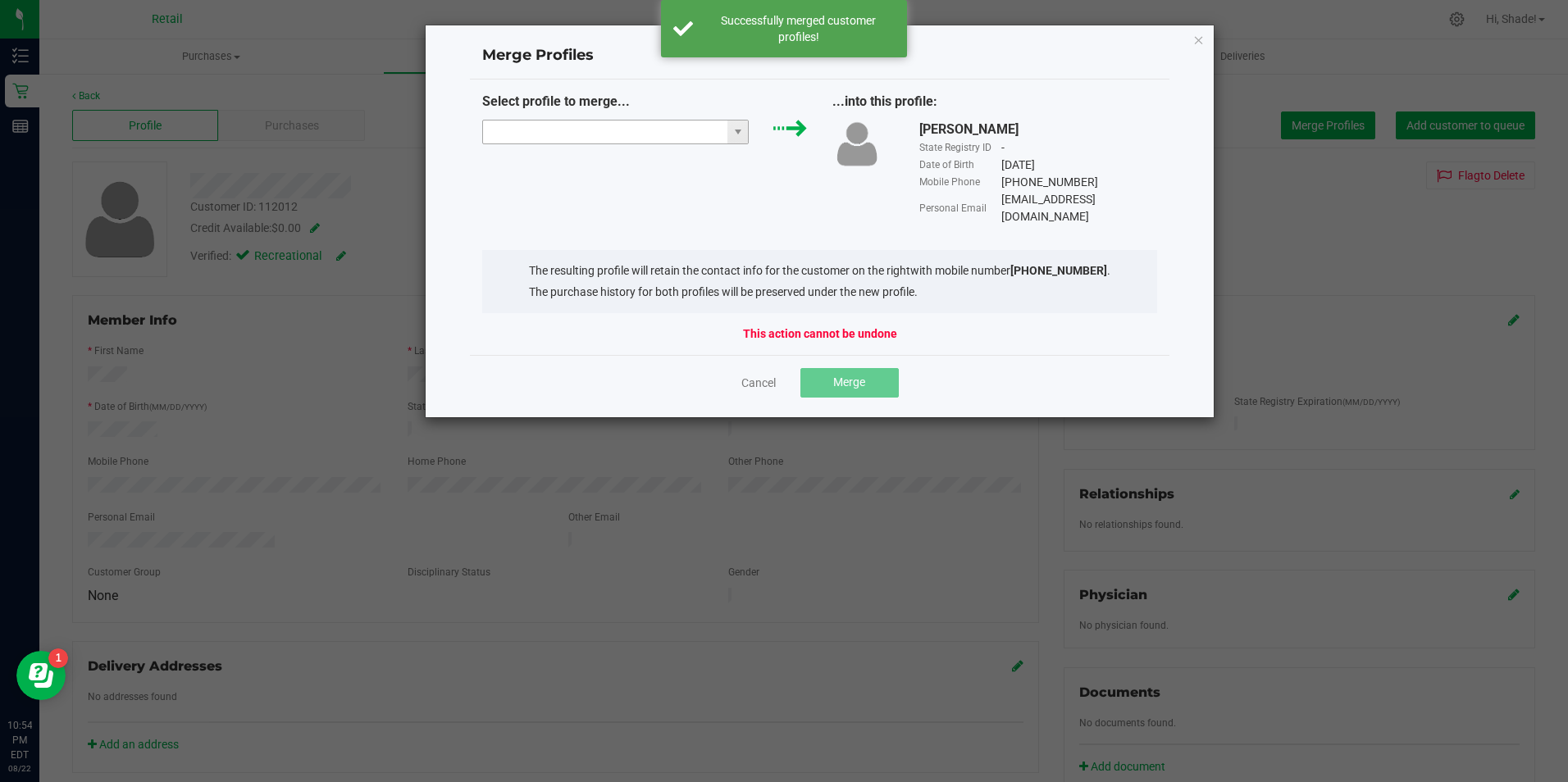
click at [682, 129] on input "NO DATA FOUND" at bounding box center [606, 132] width 246 height 23
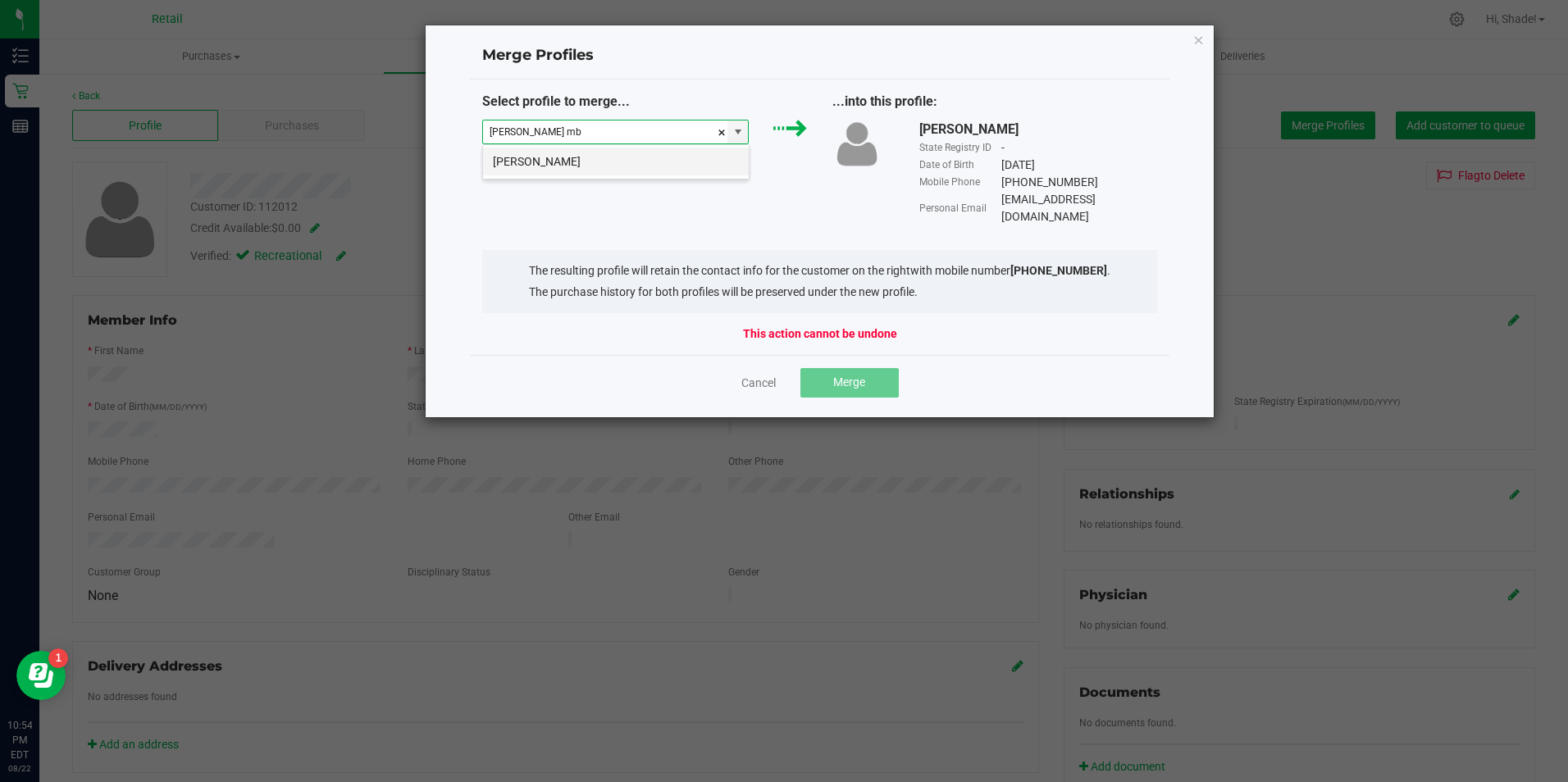
click at [681, 165] on li "franck mbuntcha" at bounding box center [616, 160] width 266 height 27
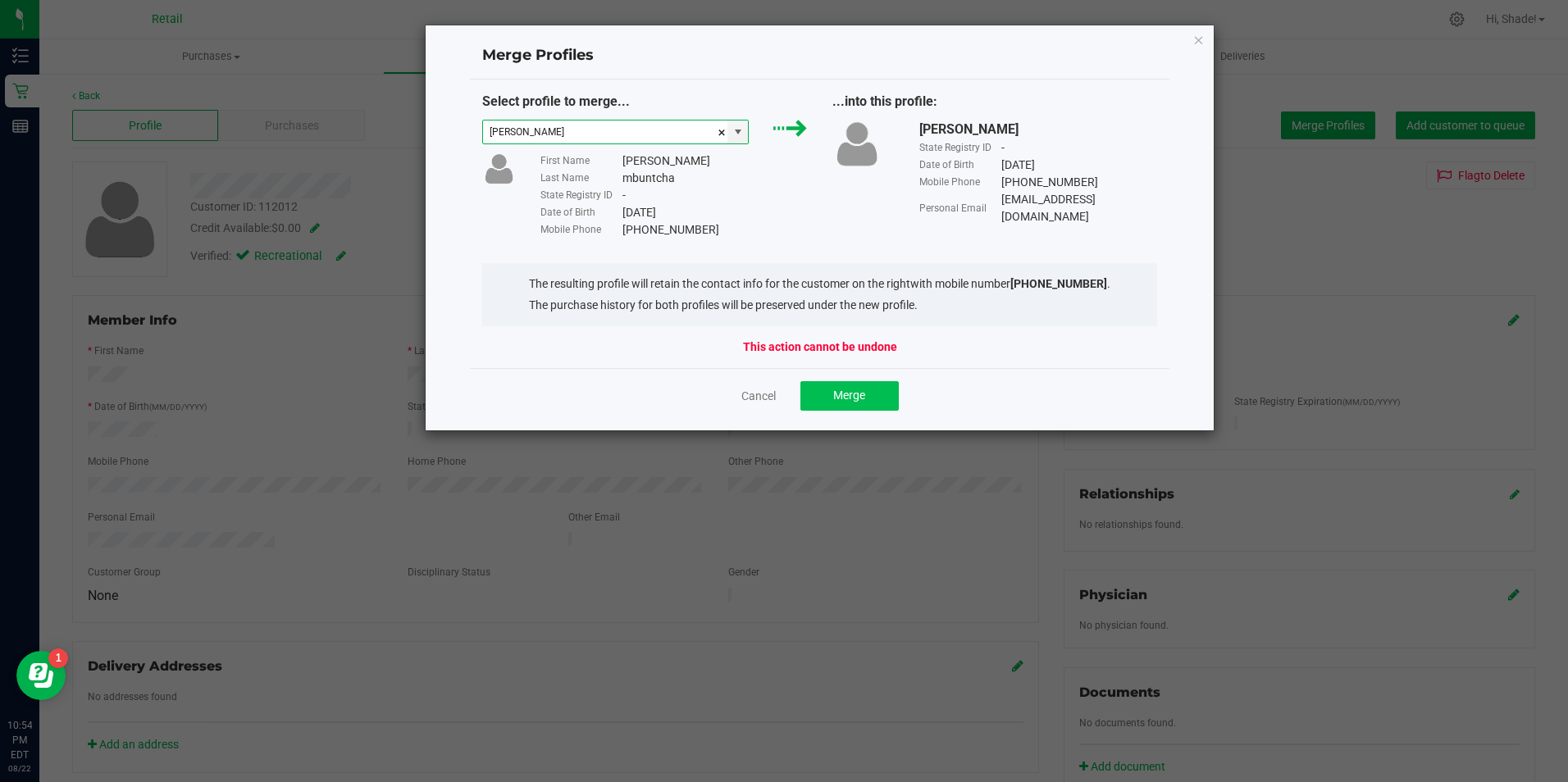
type input "franck mbuntcha"
click at [856, 402] on span "Merge" at bounding box center [850, 395] width 32 height 13
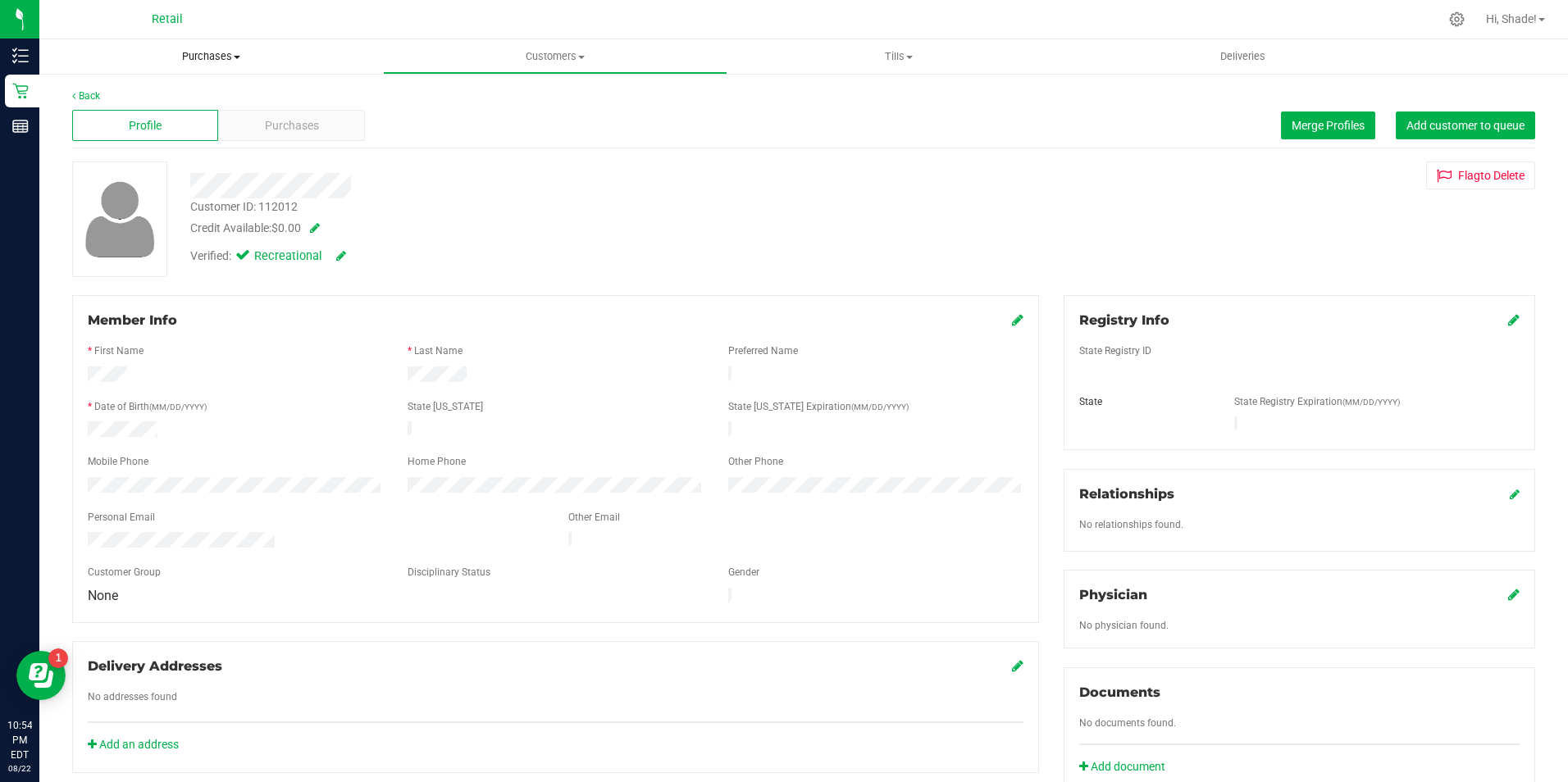
click at [215, 66] on uib-tab-heading "Purchases Summary of purchases Fulfillment All purchases" at bounding box center [210, 56] width 343 height 35
click at [193, 93] on span "Summary of purchases" at bounding box center [123, 99] width 169 height 14
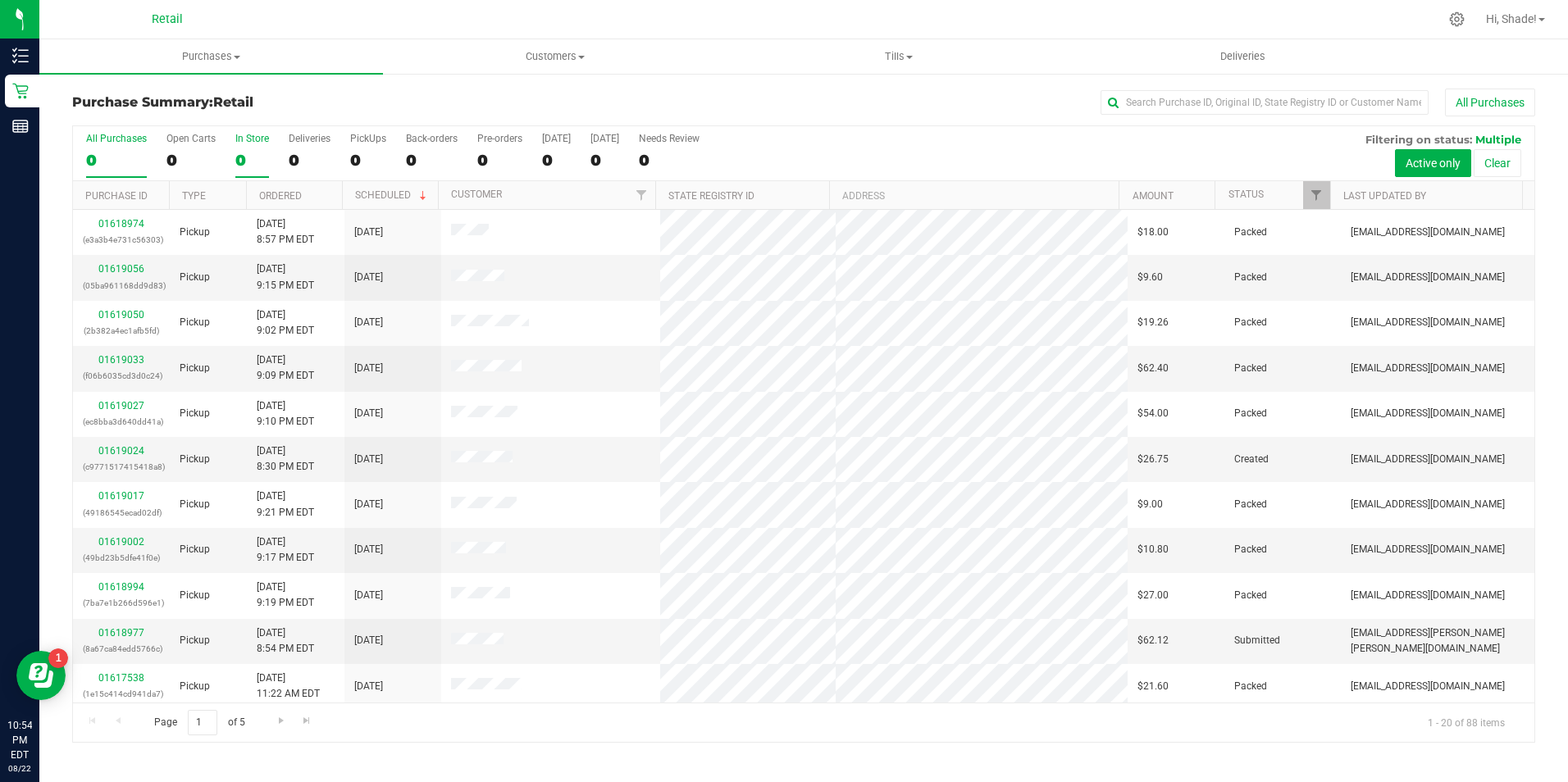
click at [246, 169] on label "In Store 0" at bounding box center [252, 155] width 34 height 45
click at [0, 0] on input "In Store 0" at bounding box center [0, 0] width 0 height 0
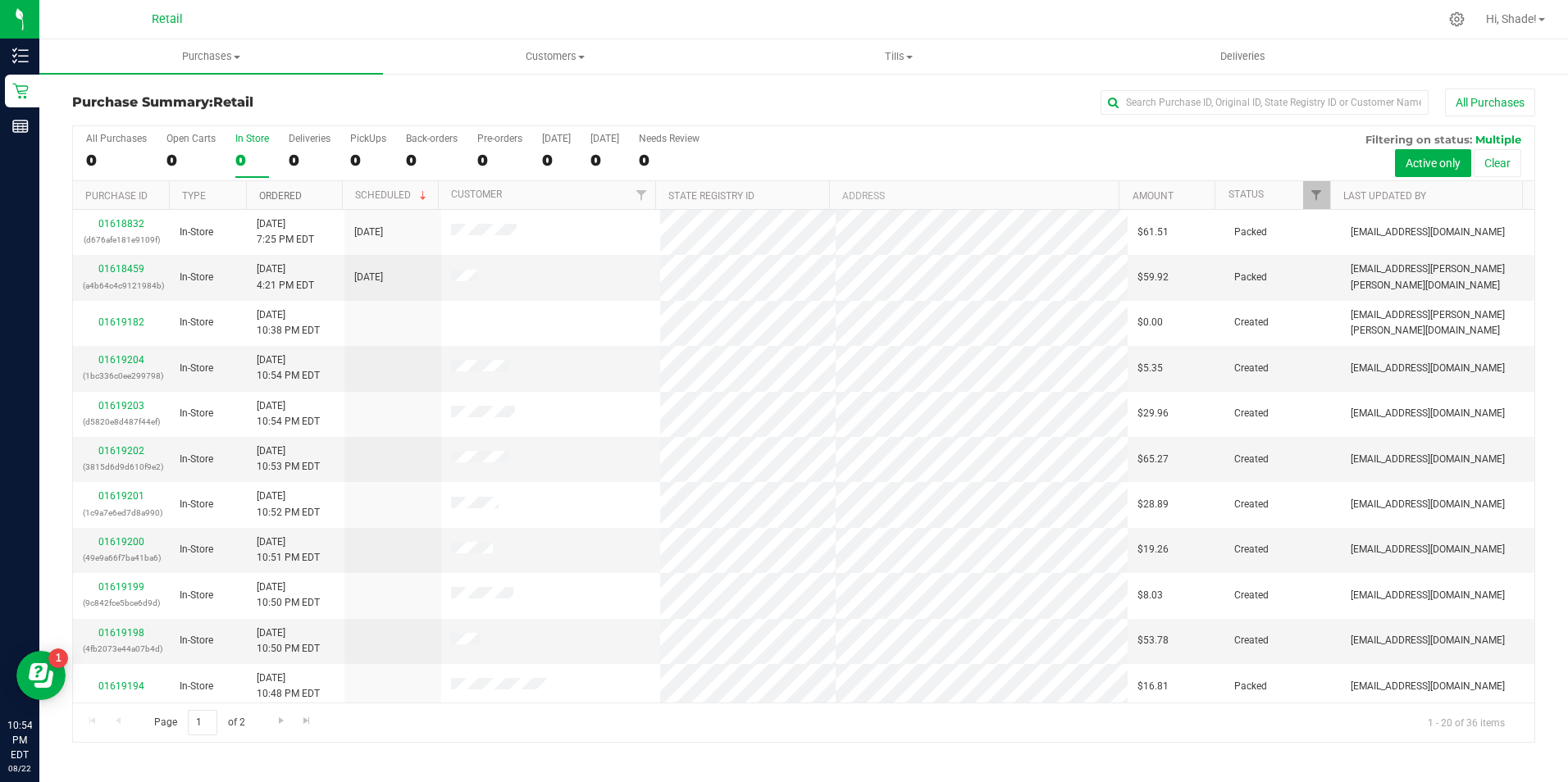
click at [278, 198] on link "Ordered" at bounding box center [280, 196] width 43 height 12
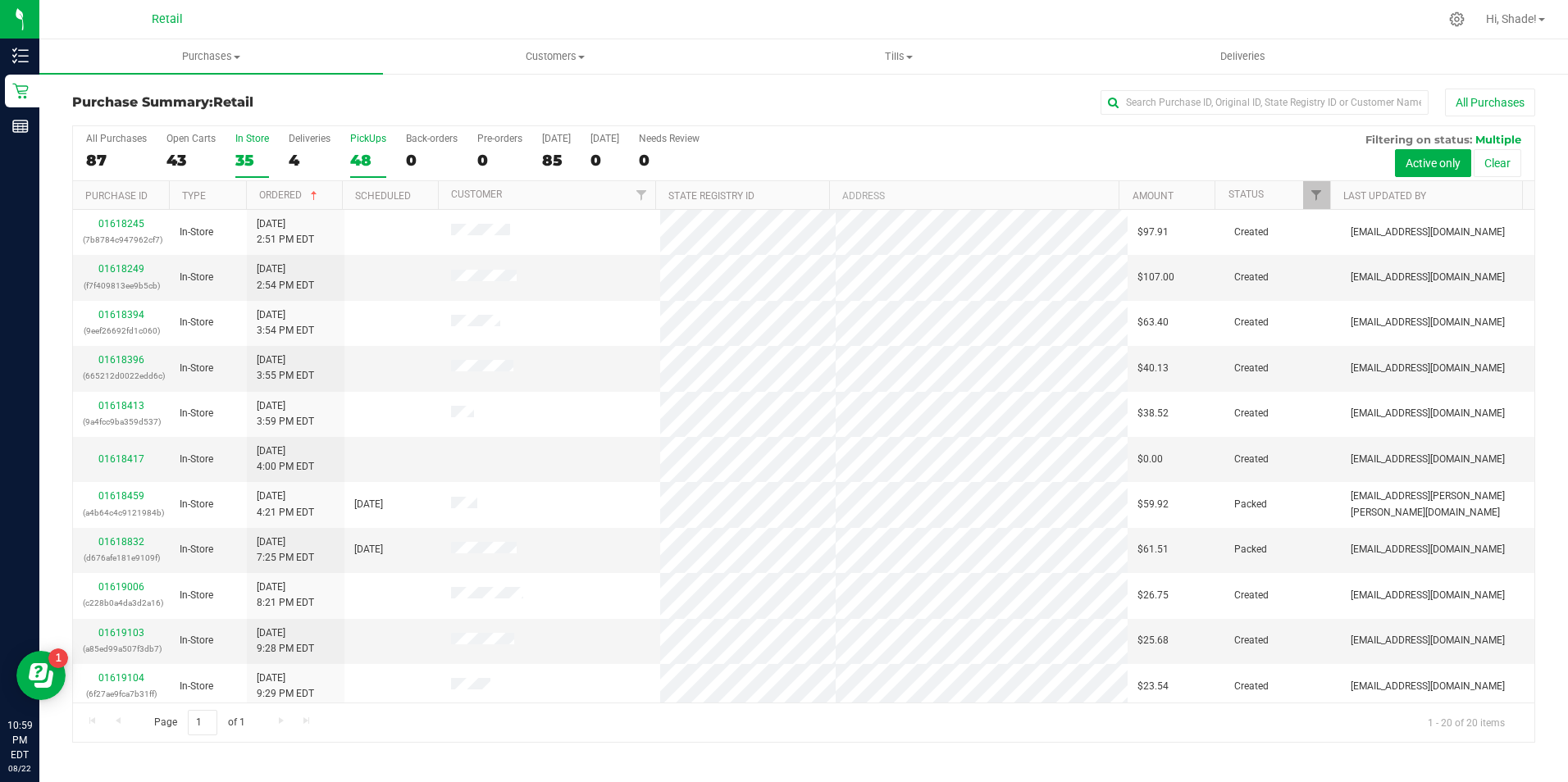
click at [355, 158] on div "48" at bounding box center [368, 160] width 36 height 19
click at [0, 0] on input "PickUps 48" at bounding box center [0, 0] width 0 height 0
click at [236, 158] on div "20" at bounding box center [252, 160] width 34 height 19
click at [0, 0] on input "In Store 20" at bounding box center [0, 0] width 0 height 0
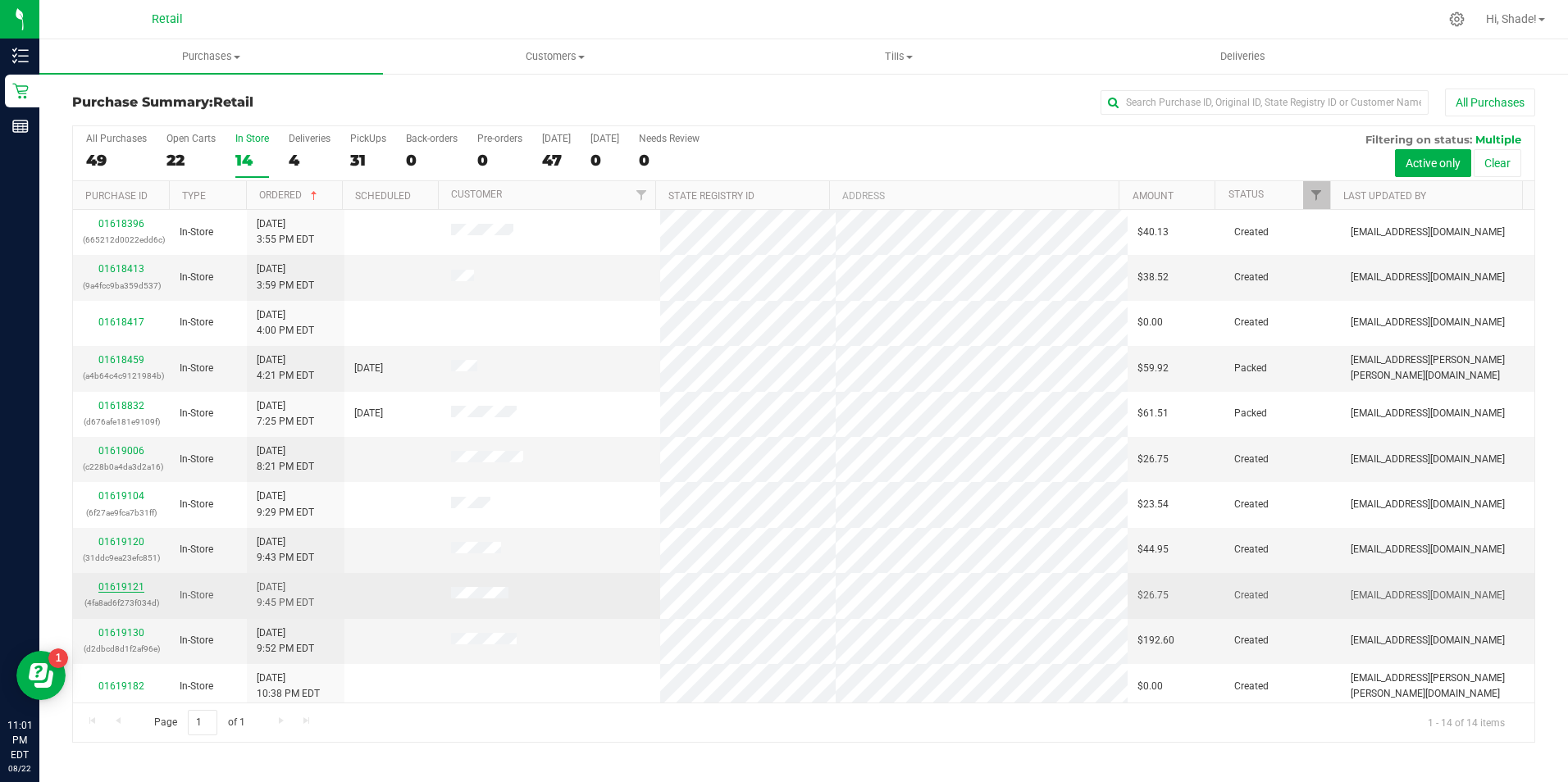
drag, startPoint x: 124, startPoint y: 594, endPoint x: 102, endPoint y: 589, distance: 22.6
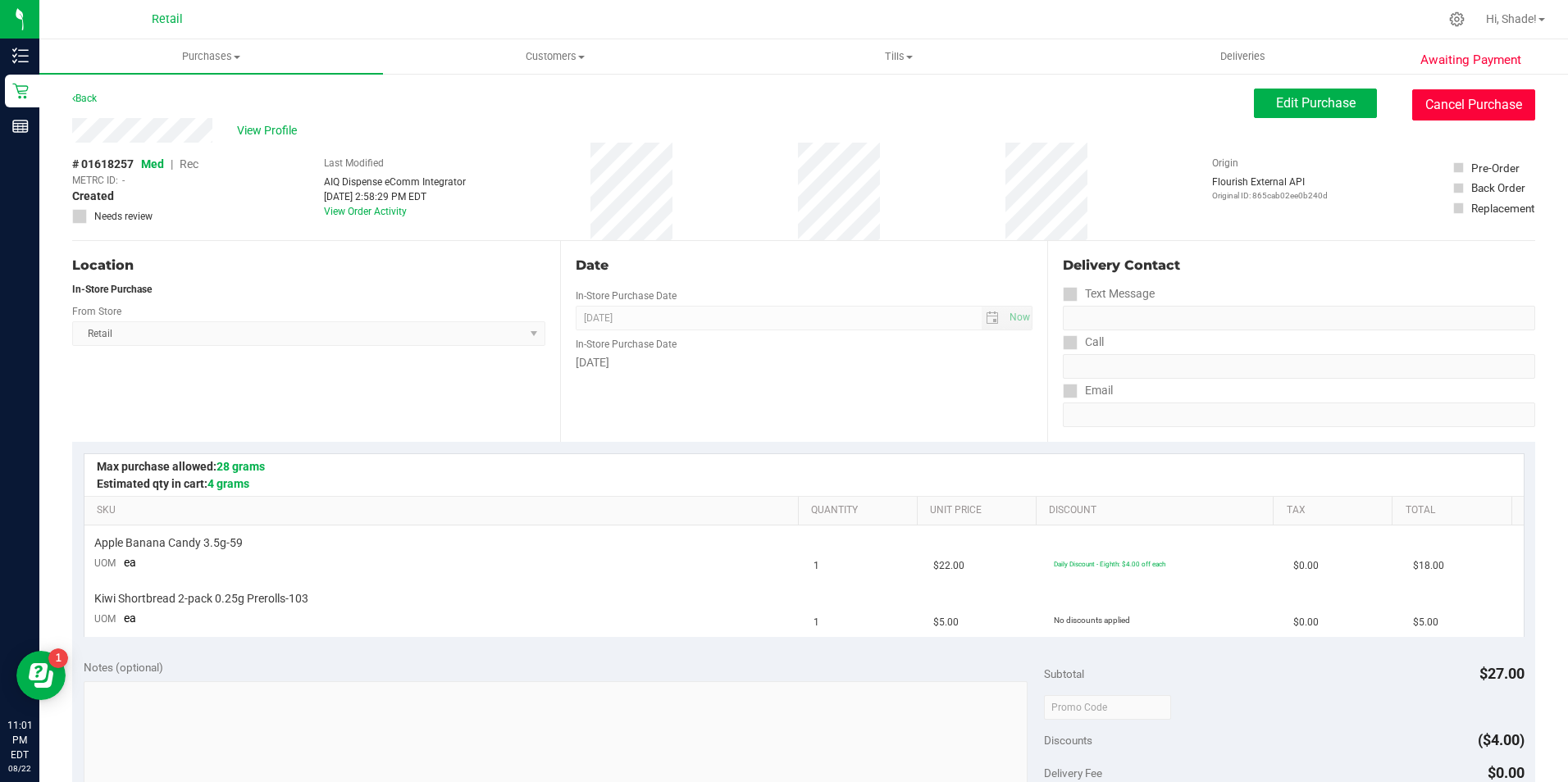
click at [1431, 103] on button "Cancel Purchase" at bounding box center [1473, 105] width 123 height 31
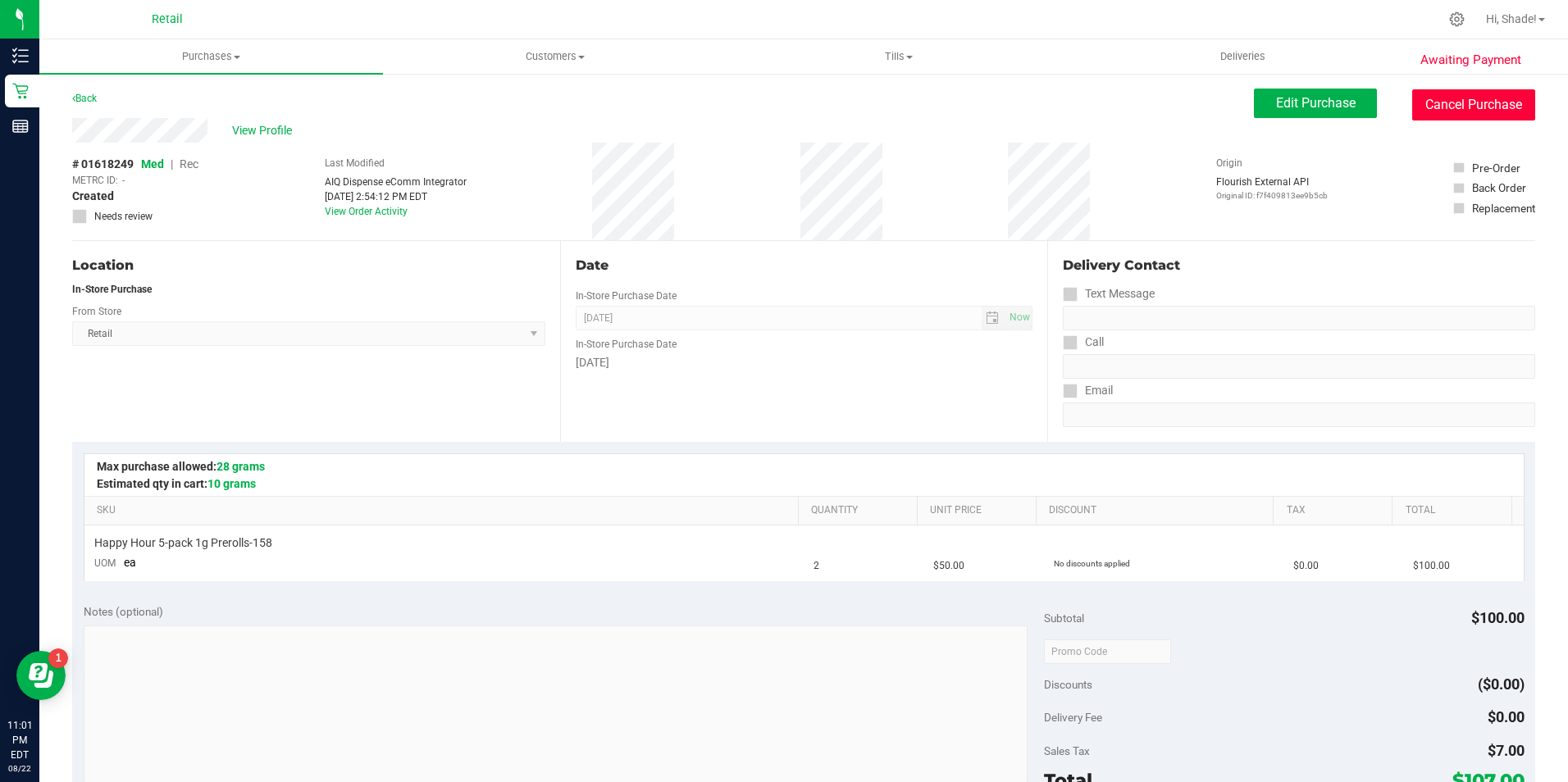
drag, startPoint x: 1445, startPoint y: 104, endPoint x: 837, endPoint y: 96, distance: 608.1
click at [1437, 104] on button "Cancel Purchase" at bounding box center [1473, 105] width 123 height 31
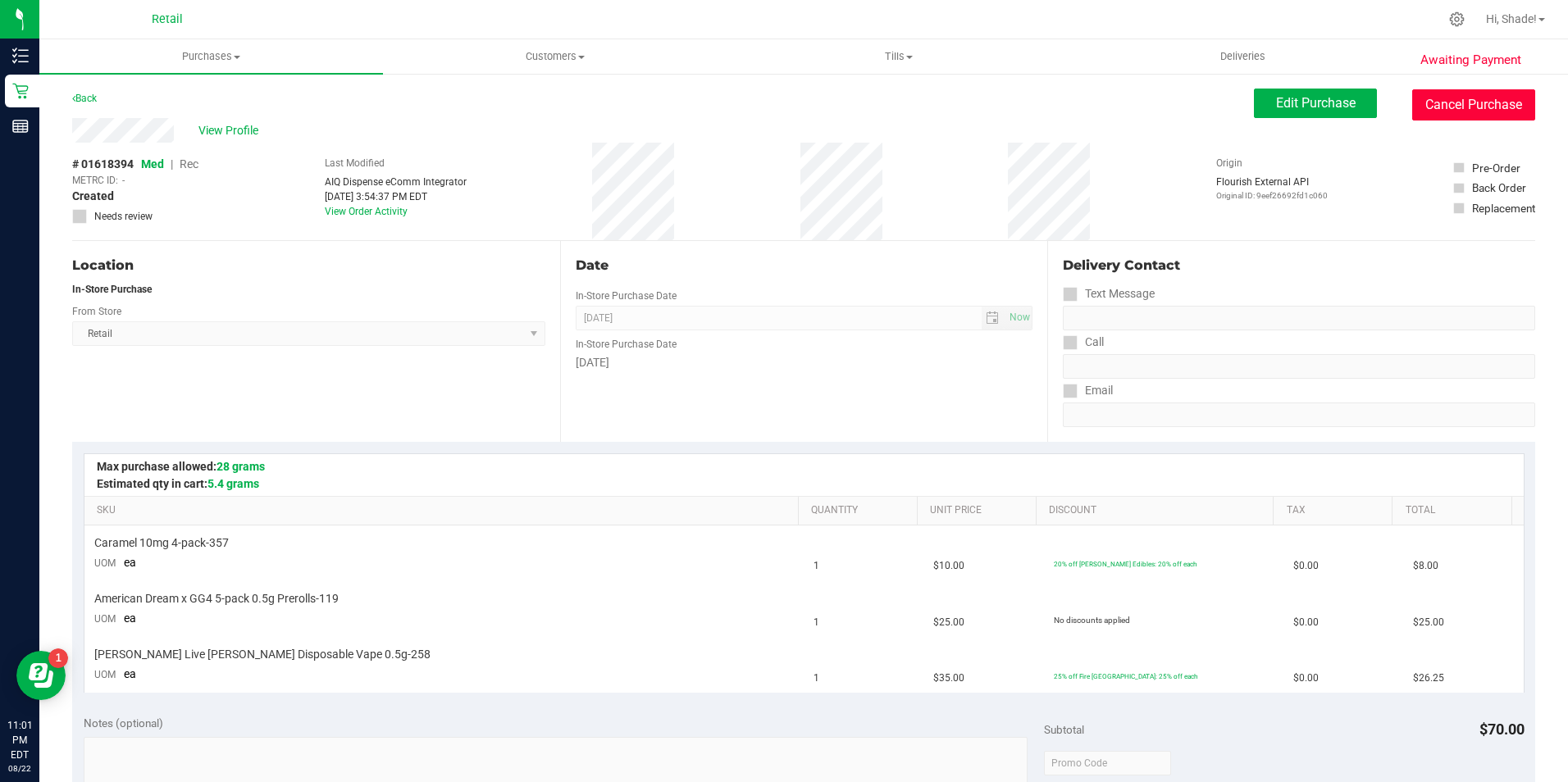
click at [1476, 112] on button "Cancel Purchase" at bounding box center [1473, 105] width 123 height 31
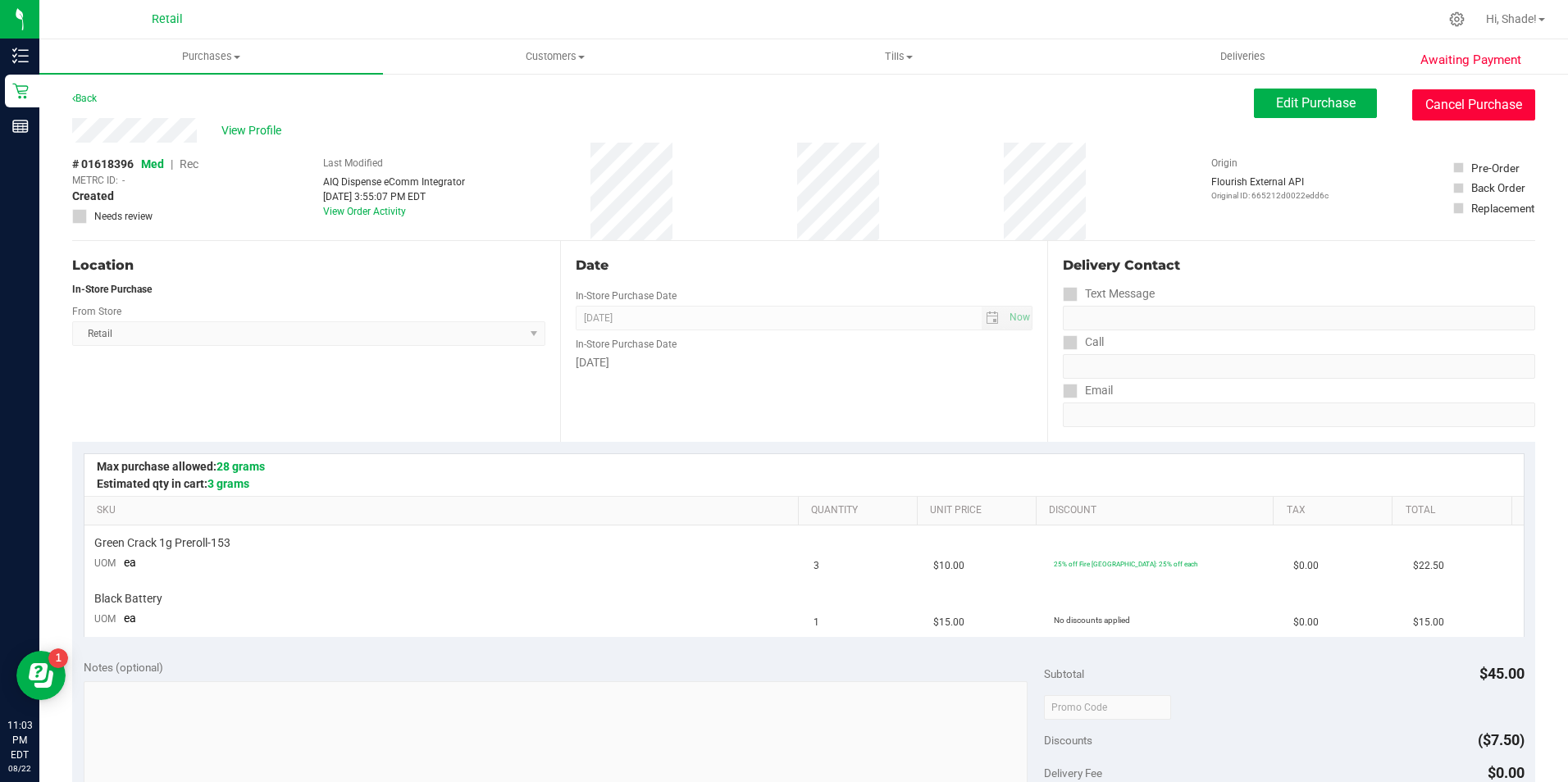
click at [1478, 106] on button "Cancel Purchase" at bounding box center [1473, 105] width 123 height 31
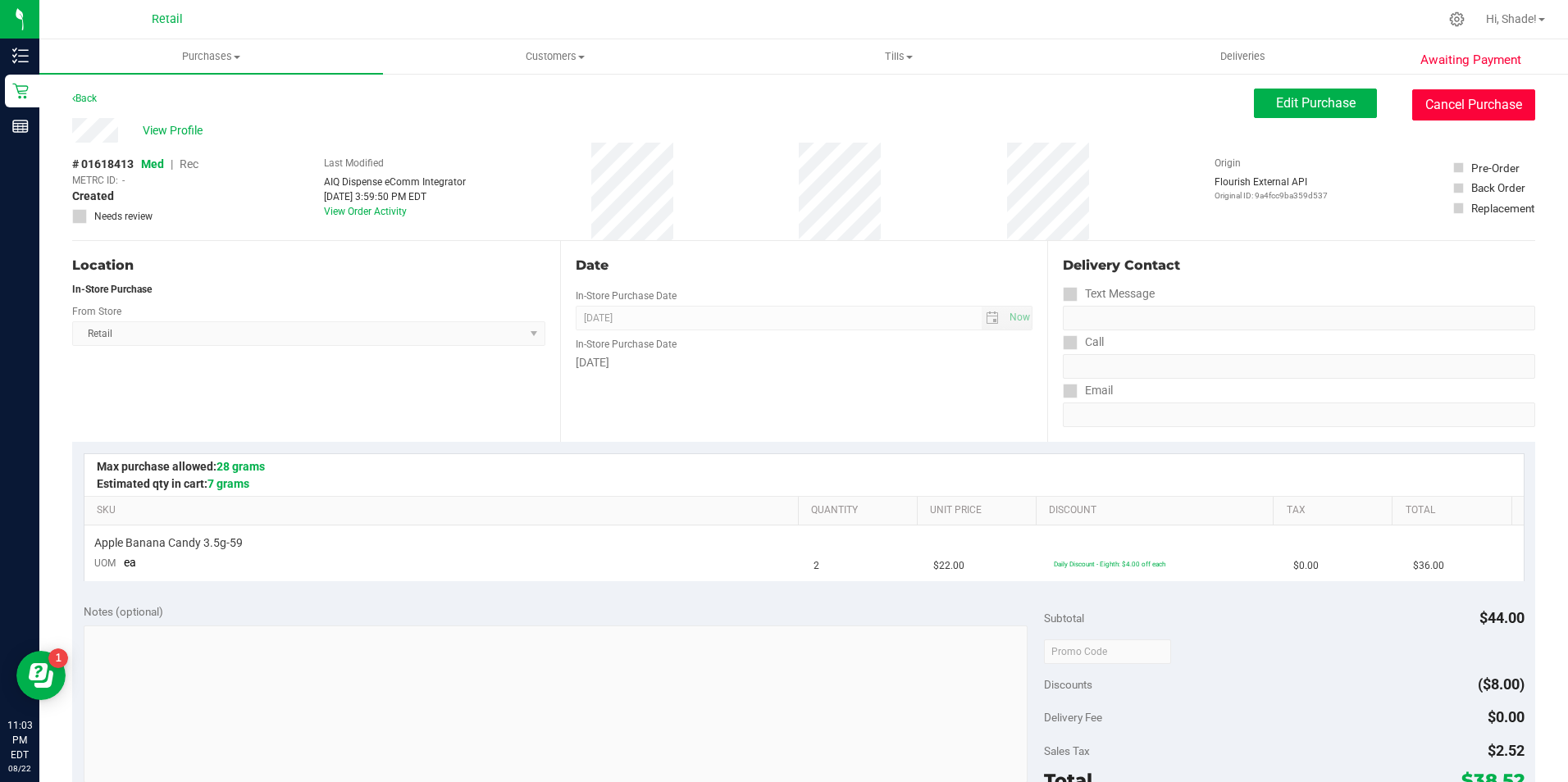
drag, startPoint x: 1499, startPoint y: 104, endPoint x: 869, endPoint y: 106, distance: 630.0
click at [1499, 104] on button "Cancel Purchase" at bounding box center [1473, 105] width 123 height 31
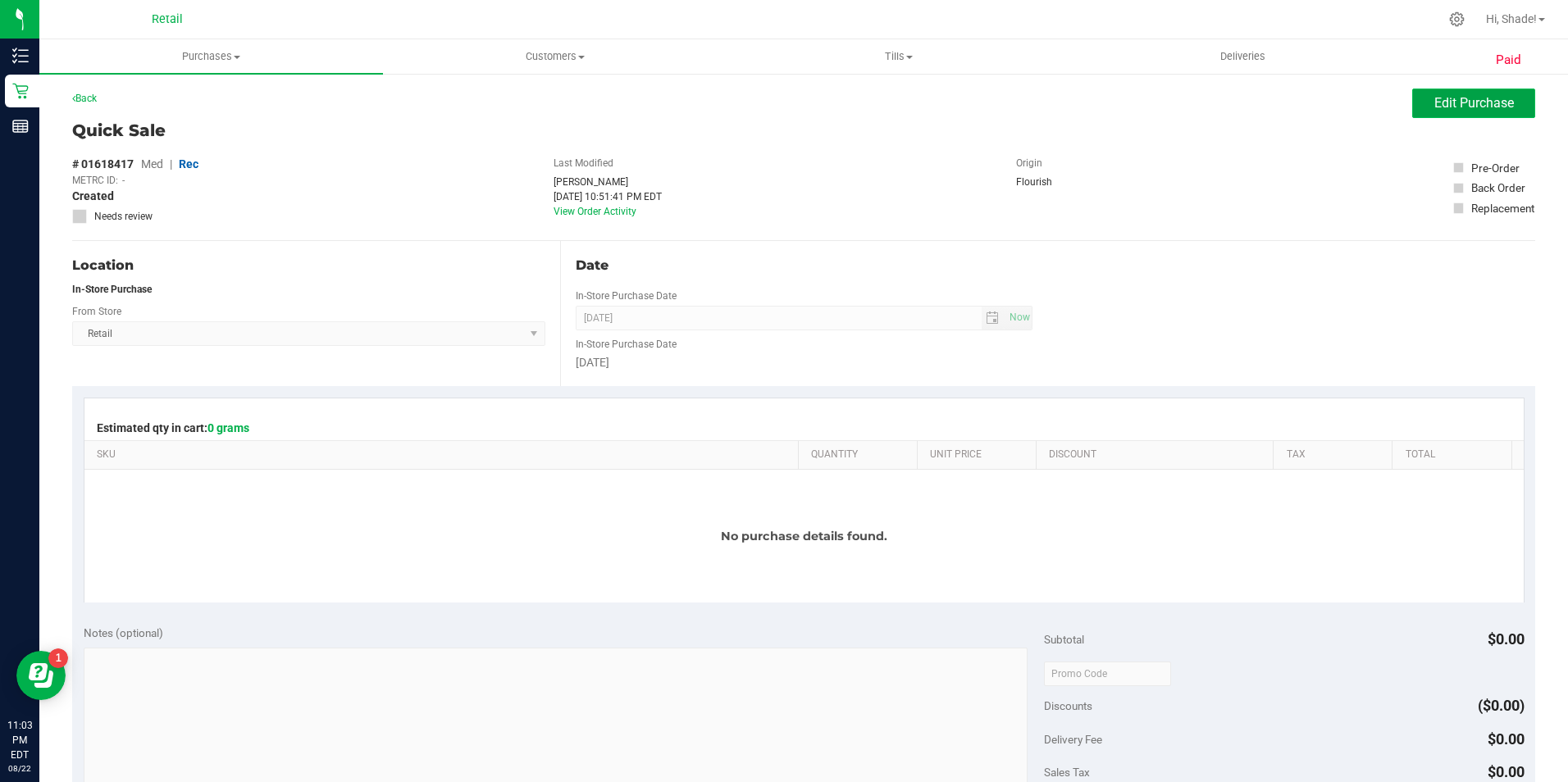
click at [1445, 96] on span "Edit Purchase" at bounding box center [1474, 103] width 80 height 16
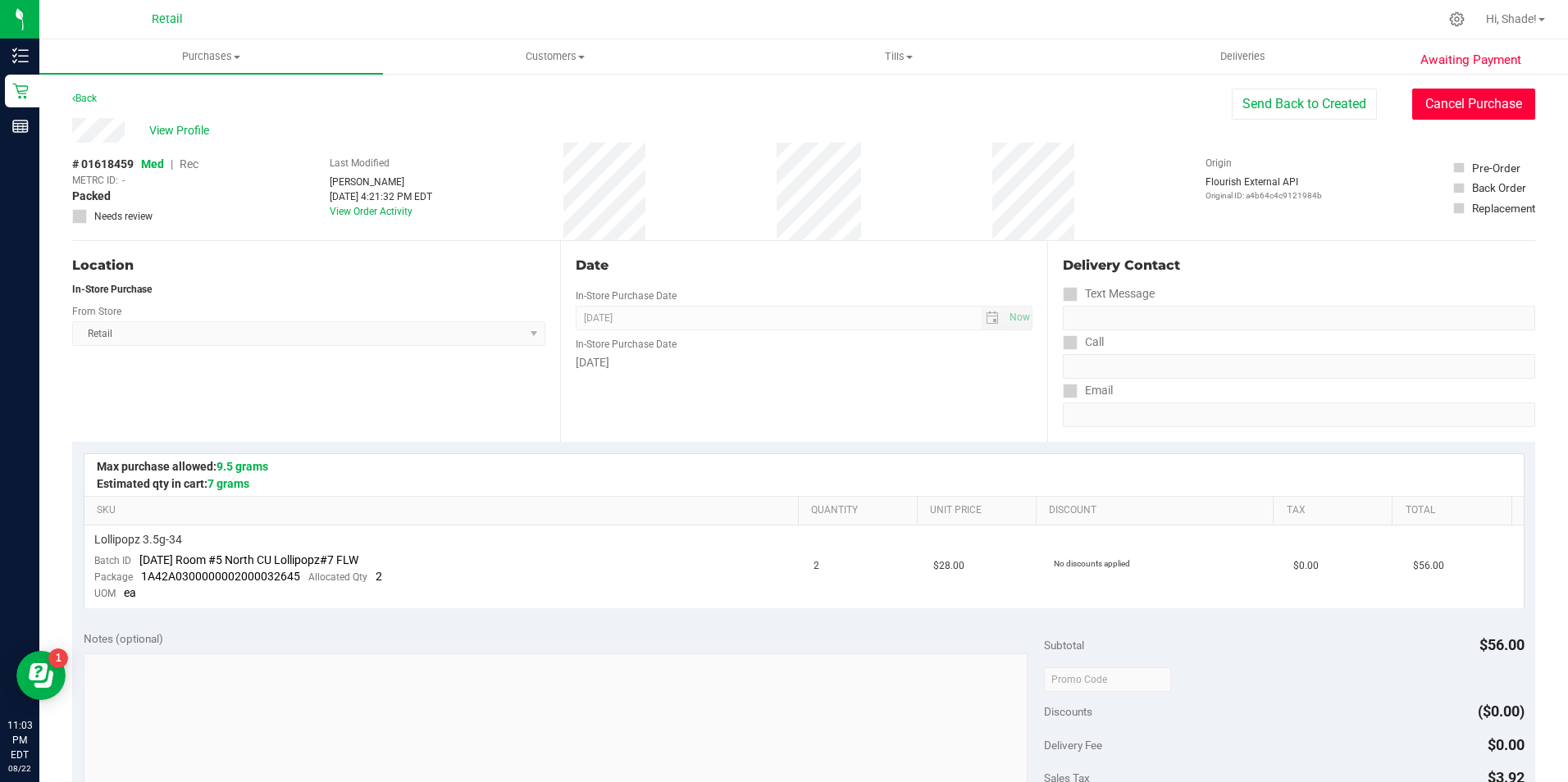
drag, startPoint x: 1419, startPoint y: 100, endPoint x: 834, endPoint y: 93, distance: 585.0
click at [1419, 102] on button "Cancel Purchase" at bounding box center [1473, 104] width 123 height 31
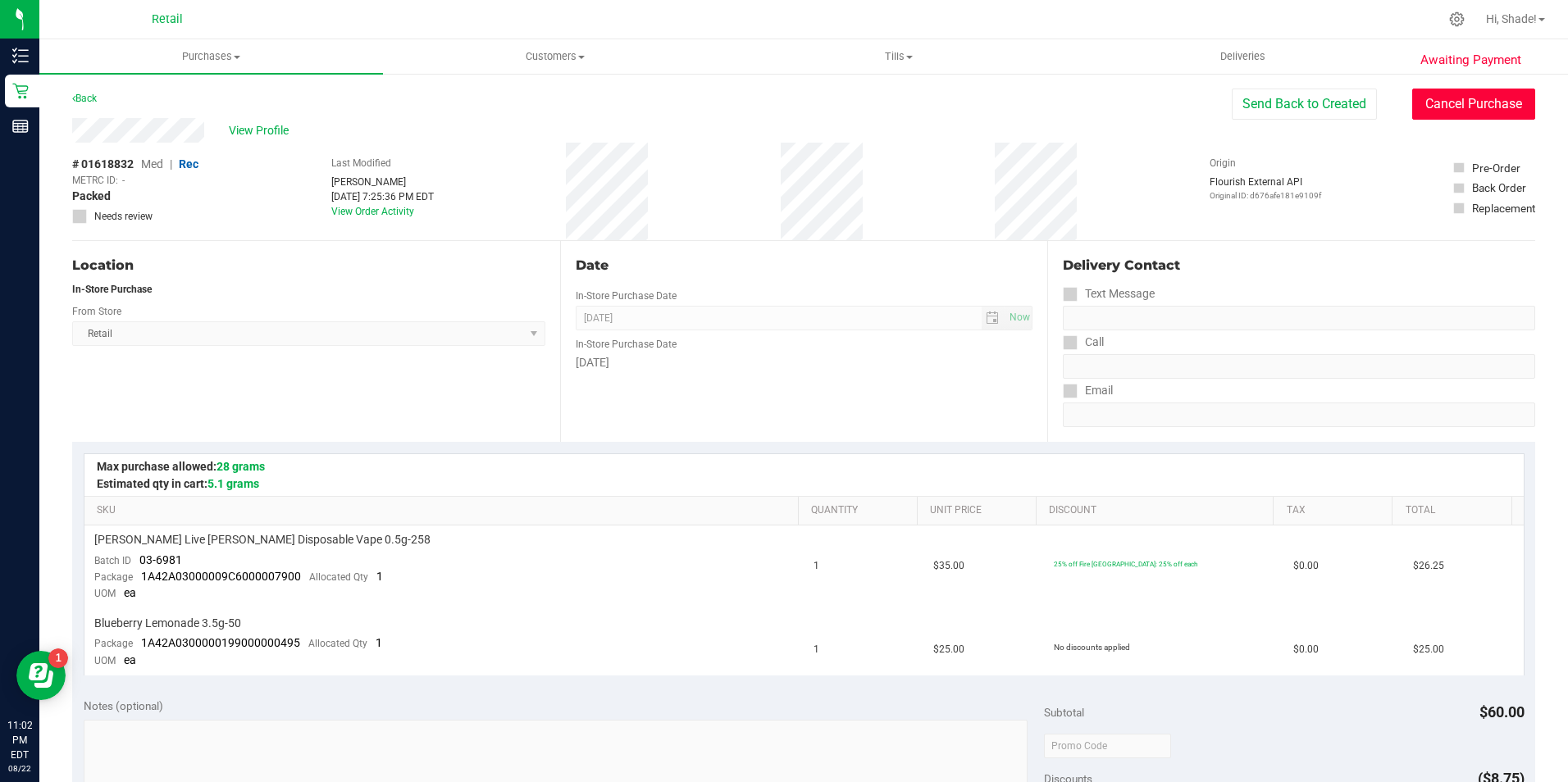
click at [1459, 97] on button "Cancel Purchase" at bounding box center [1473, 104] width 123 height 31
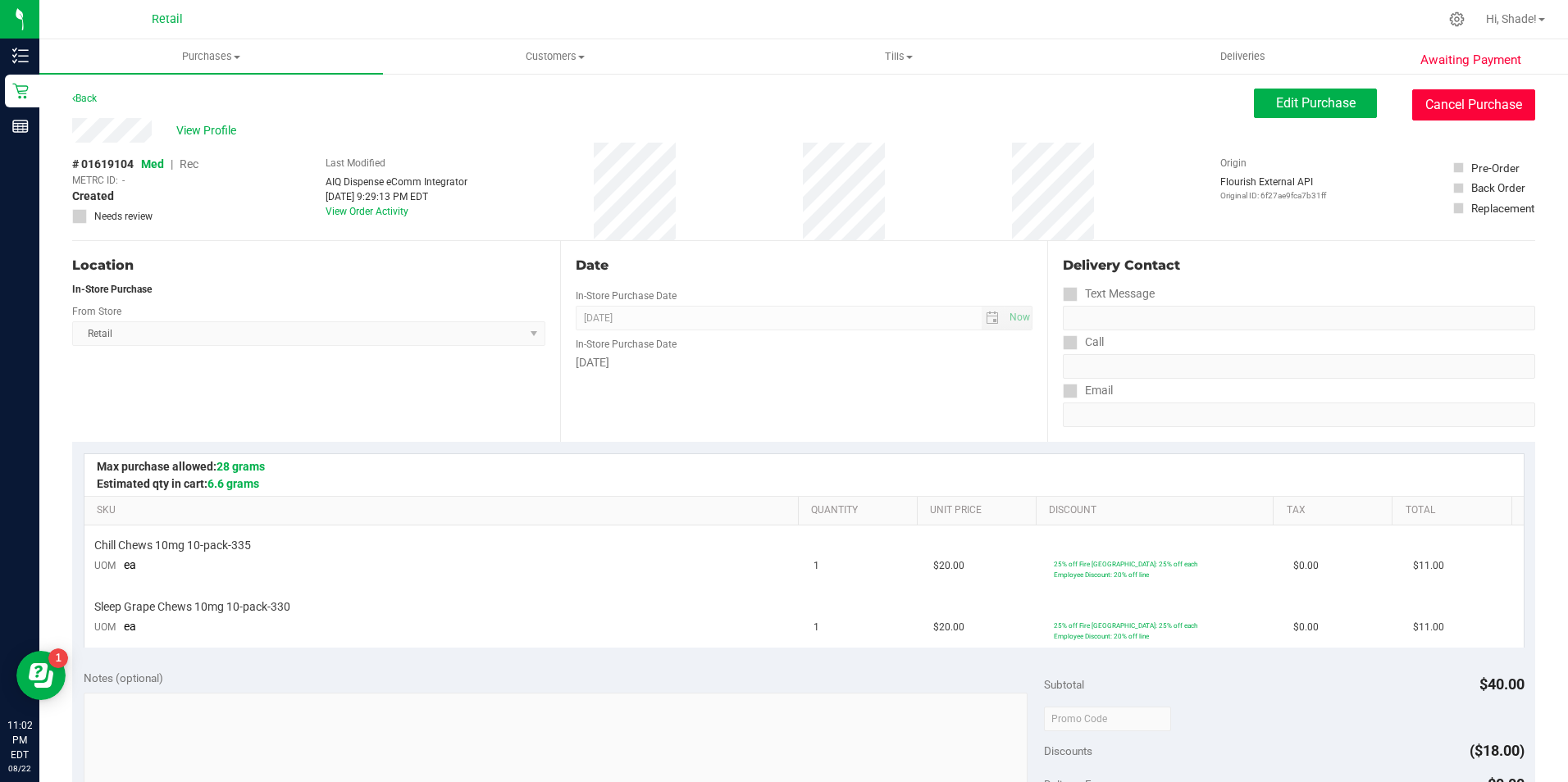
drag, startPoint x: 1465, startPoint y: 109, endPoint x: 853, endPoint y: 85, distance: 612.5
click at [1459, 109] on button "Cancel Purchase" at bounding box center [1473, 105] width 123 height 31
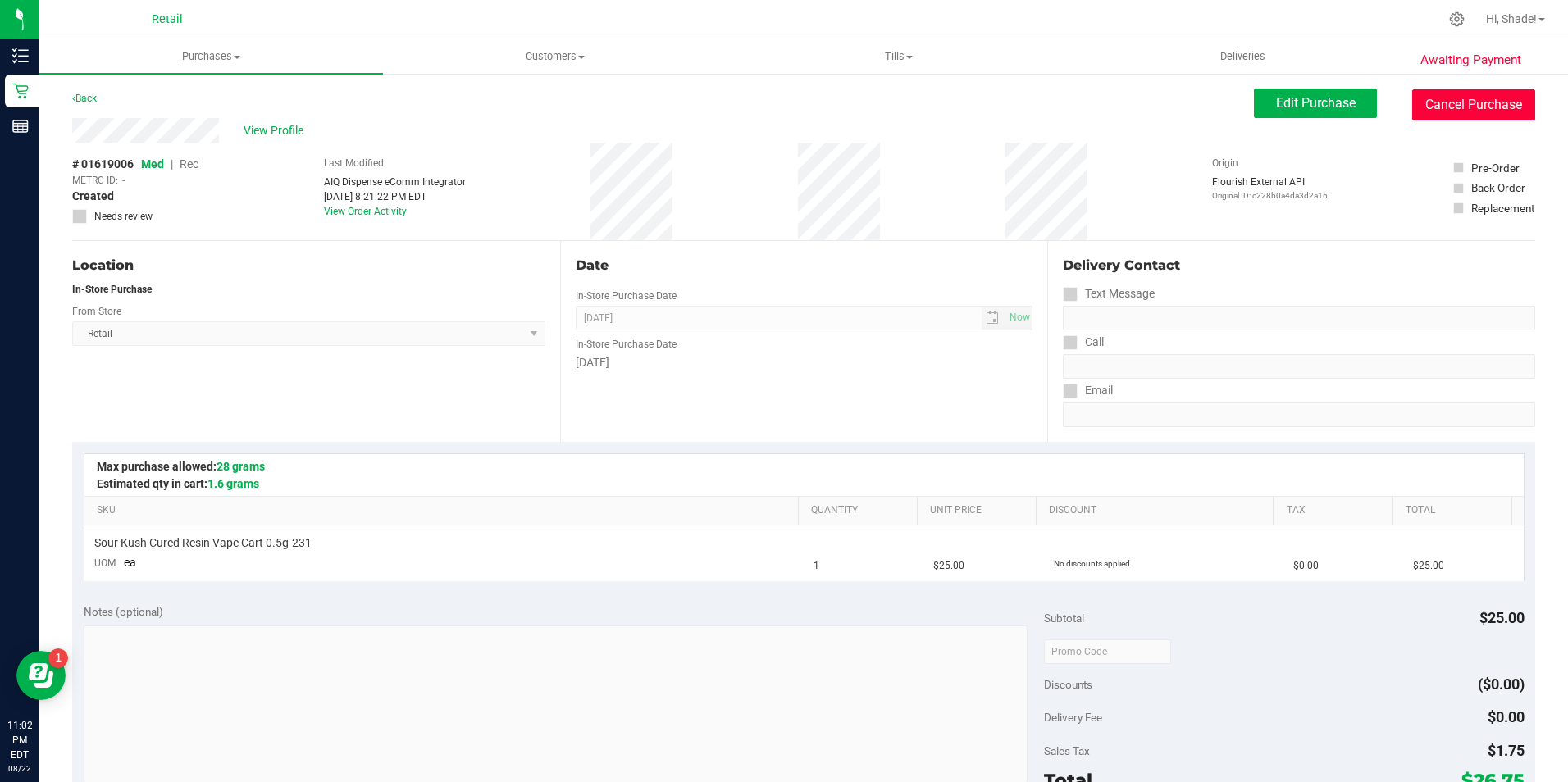
drag, startPoint x: 1464, startPoint y: 99, endPoint x: 865, endPoint y: 75, distance: 599.5
click at [1464, 99] on button "Cancel Purchase" at bounding box center [1473, 105] width 123 height 31
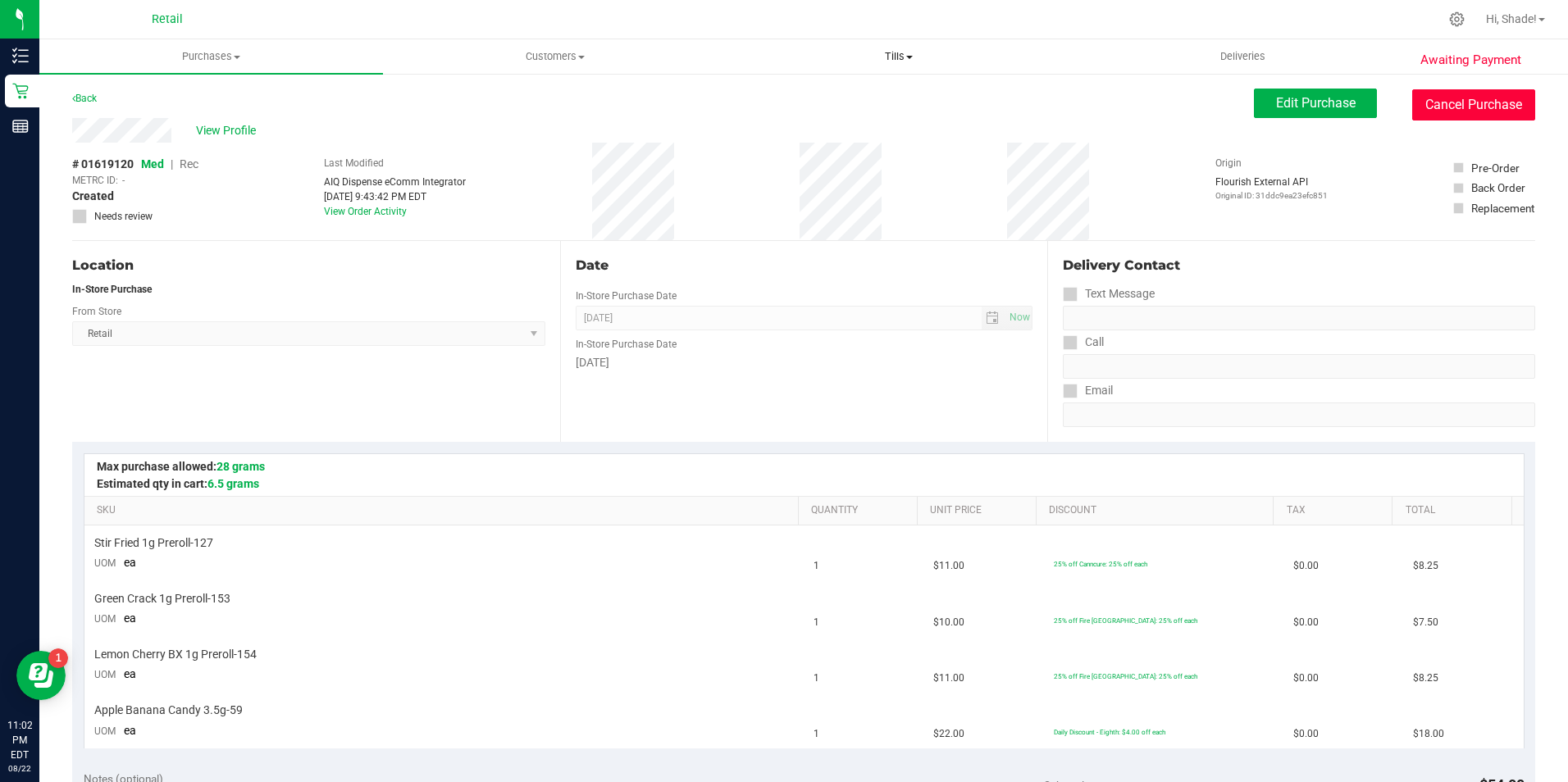
click at [1412, 106] on button "Cancel Purchase" at bounding box center [1473, 105] width 123 height 31
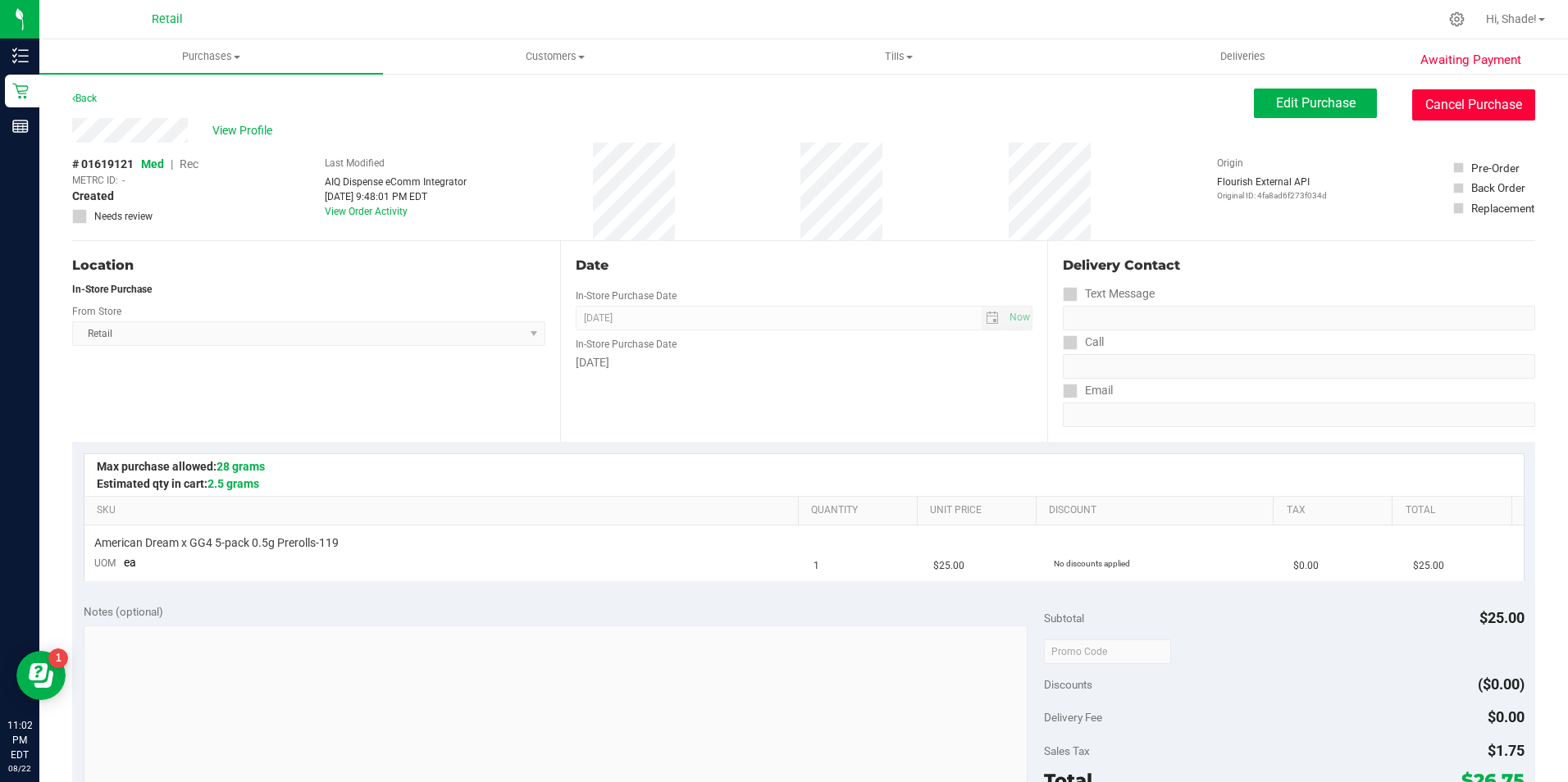
drag, startPoint x: 1448, startPoint y: 104, endPoint x: 879, endPoint y: 87, distance: 569.3
click at [1448, 104] on button "Cancel Purchase" at bounding box center [1473, 105] width 123 height 31
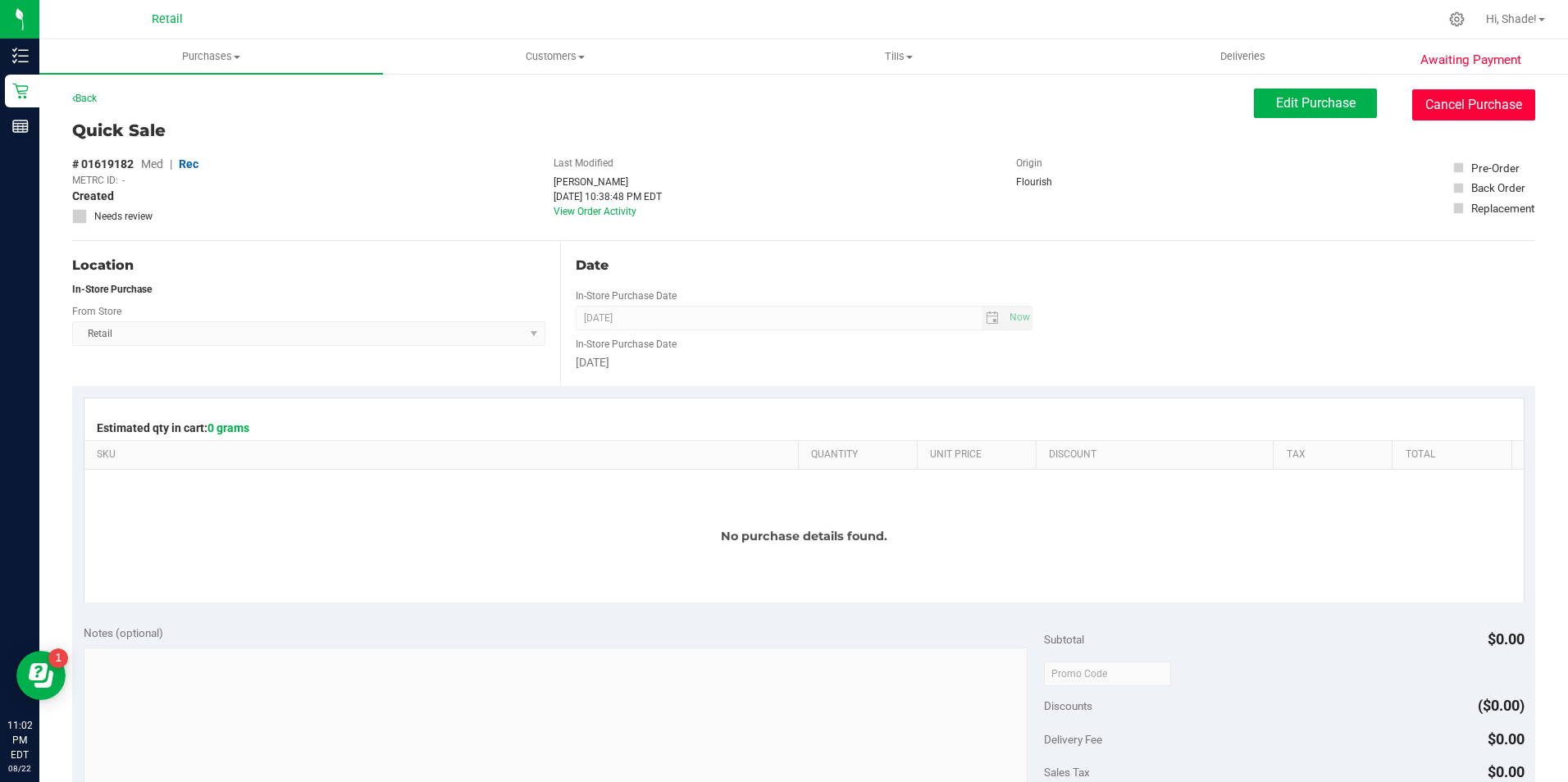
drag, startPoint x: 1458, startPoint y: 94, endPoint x: 923, endPoint y: 92, distance: 535.0
click at [1458, 94] on button "Cancel Purchase" at bounding box center [1473, 105] width 123 height 31
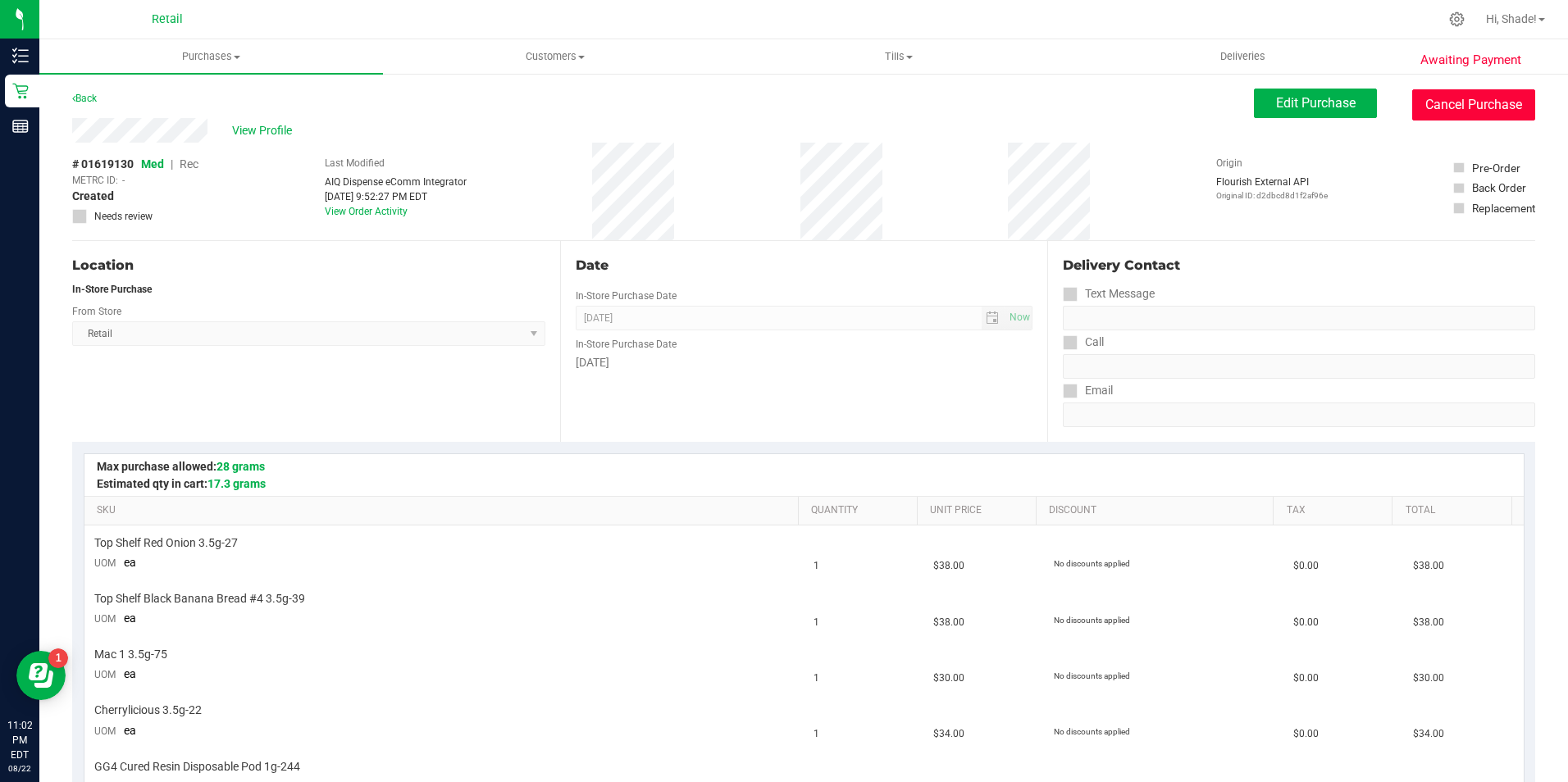
click at [1450, 114] on button "Cancel Purchase" at bounding box center [1473, 105] width 123 height 31
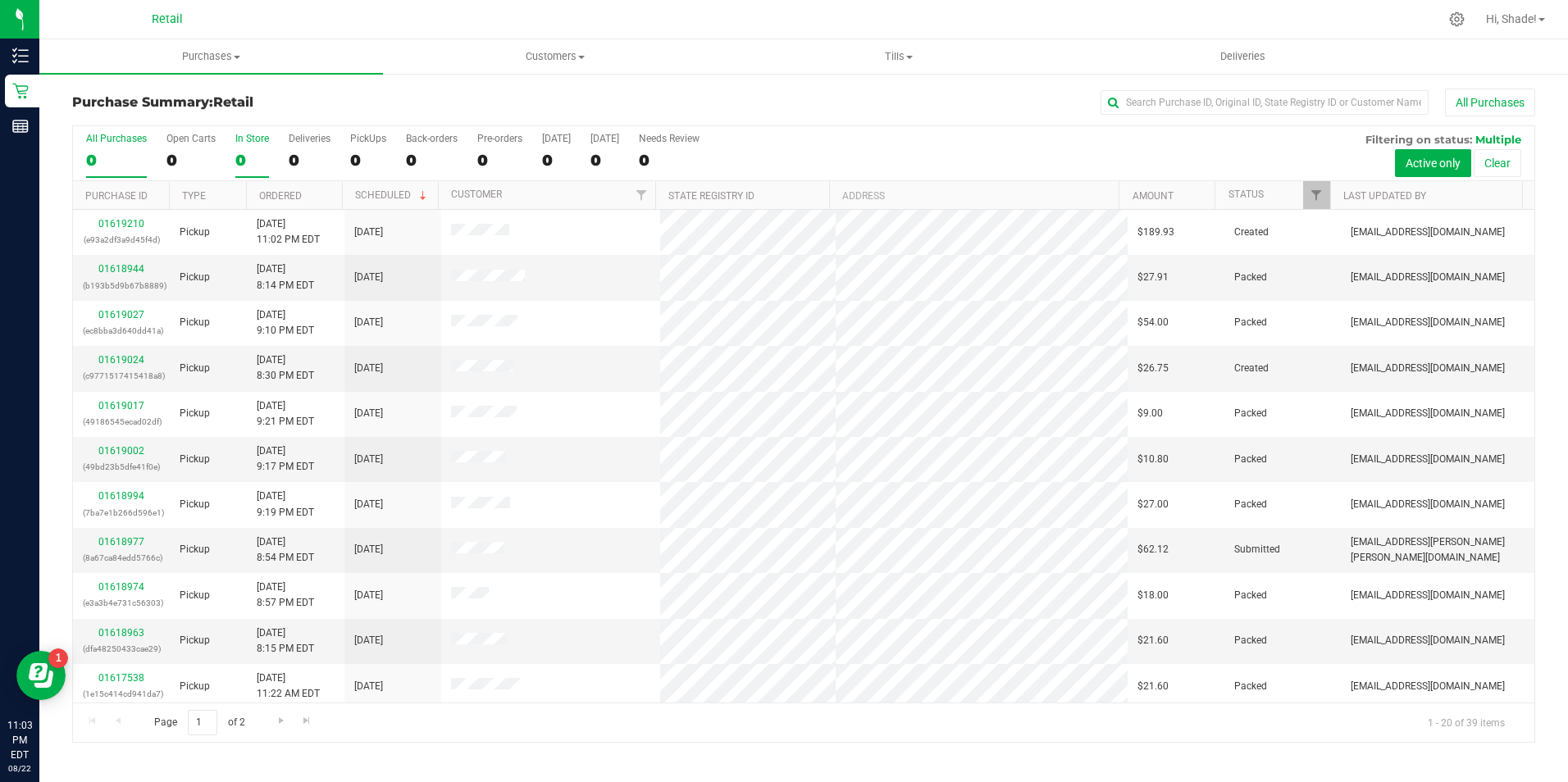
click at [240, 162] on div "0" at bounding box center [252, 160] width 34 height 19
click at [0, 0] on input "In Store 0" at bounding box center [0, 0] width 0 height 0
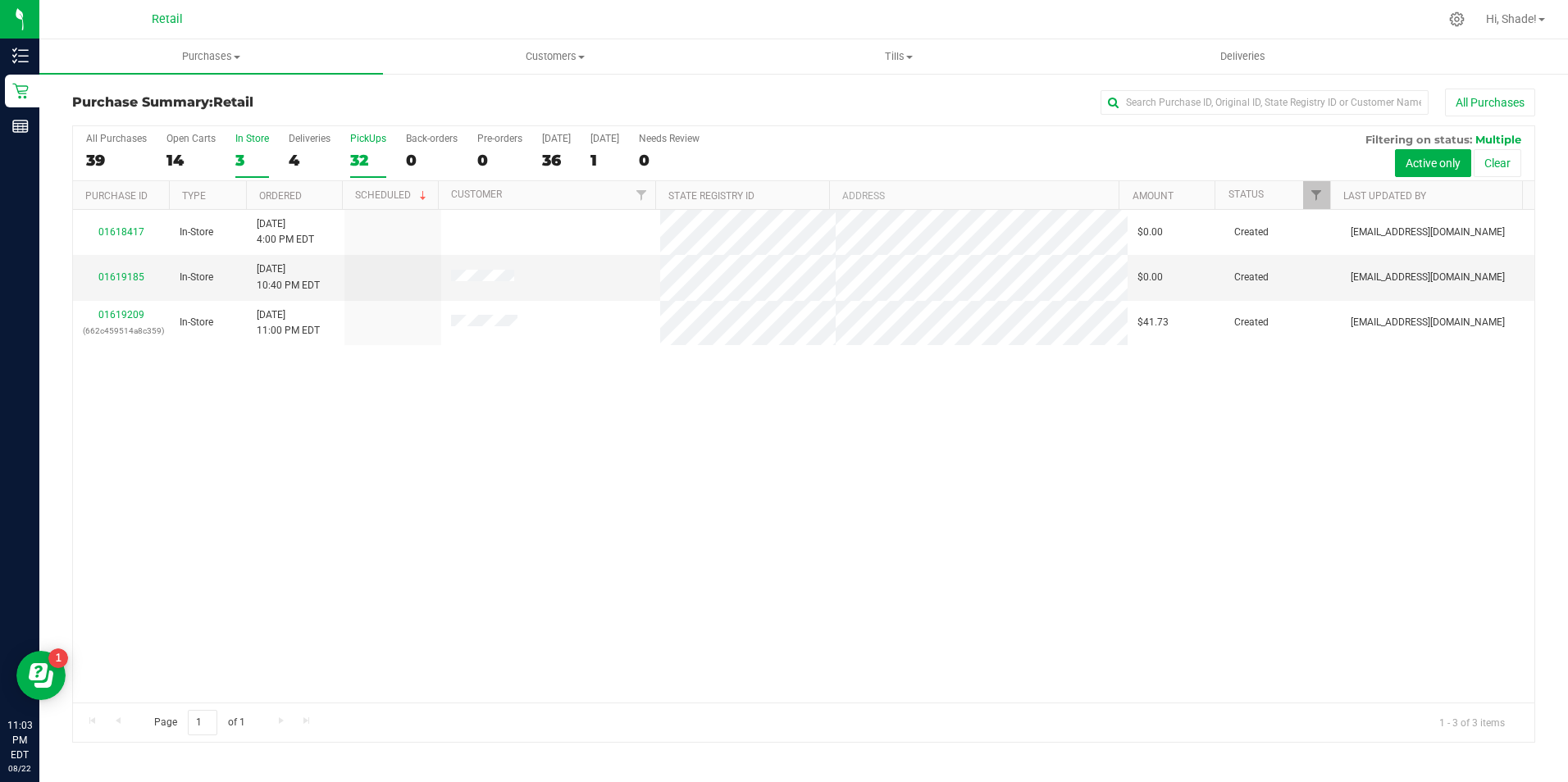
click at [364, 166] on div "32" at bounding box center [368, 160] width 36 height 19
click at [0, 0] on input "PickUps 32" at bounding box center [0, 0] width 0 height 0
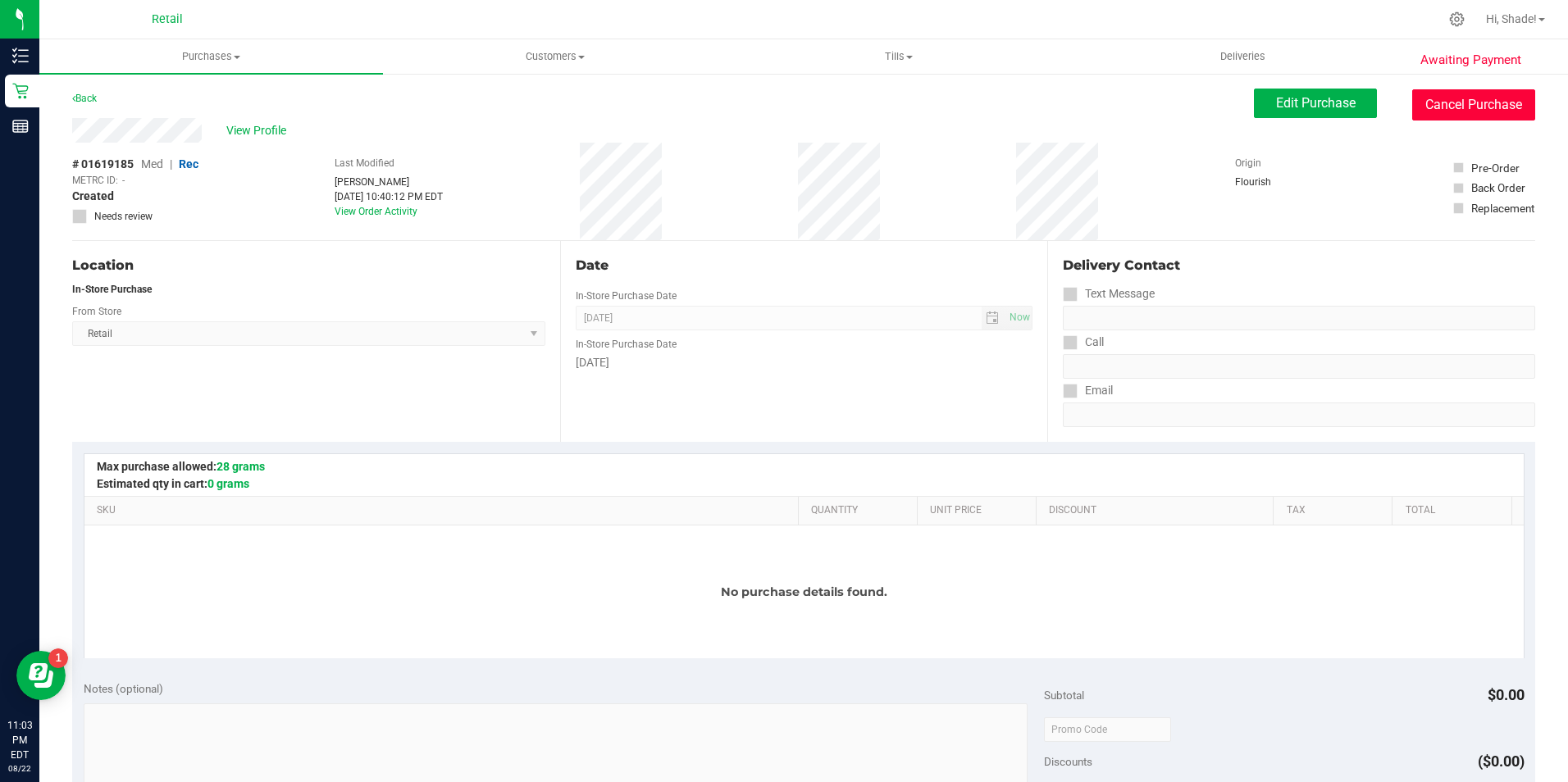
drag, startPoint x: 1425, startPoint y: 98, endPoint x: 853, endPoint y: 95, distance: 572.0
click at [1425, 98] on button "Cancel Purchase" at bounding box center [1473, 105] width 123 height 31
